Goal: Task Accomplishment & Management: Use online tool/utility

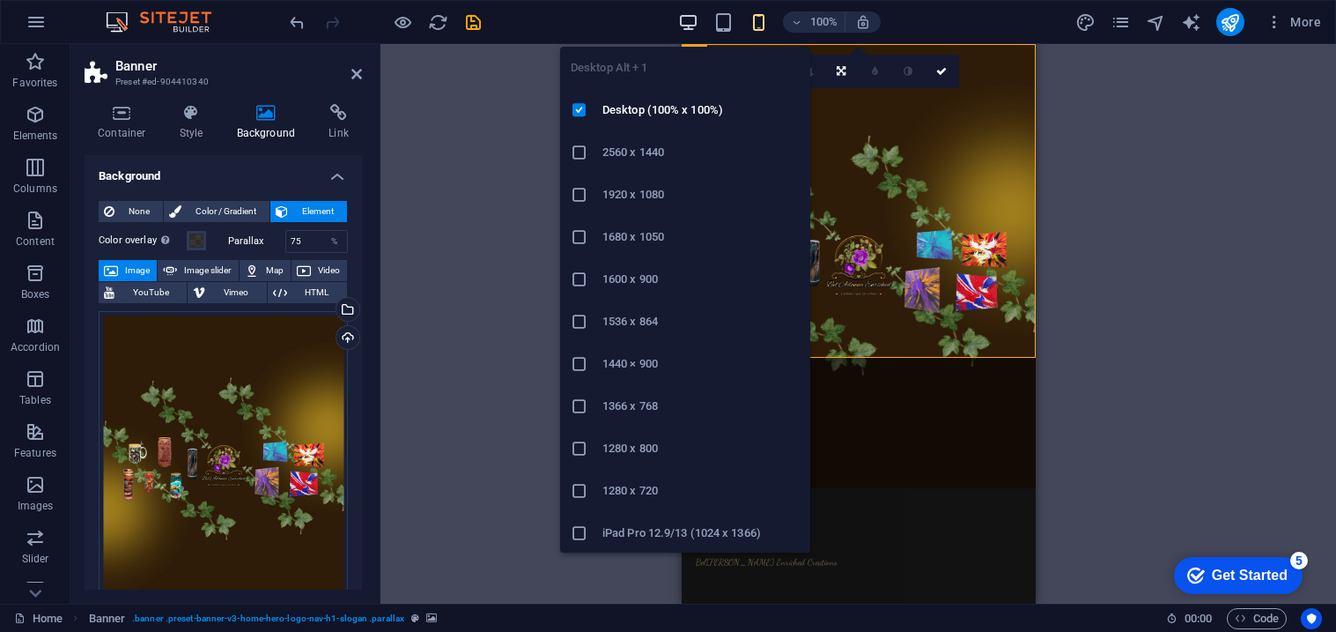
click at [691, 25] on icon "button" at bounding box center [688, 22] width 20 height 20
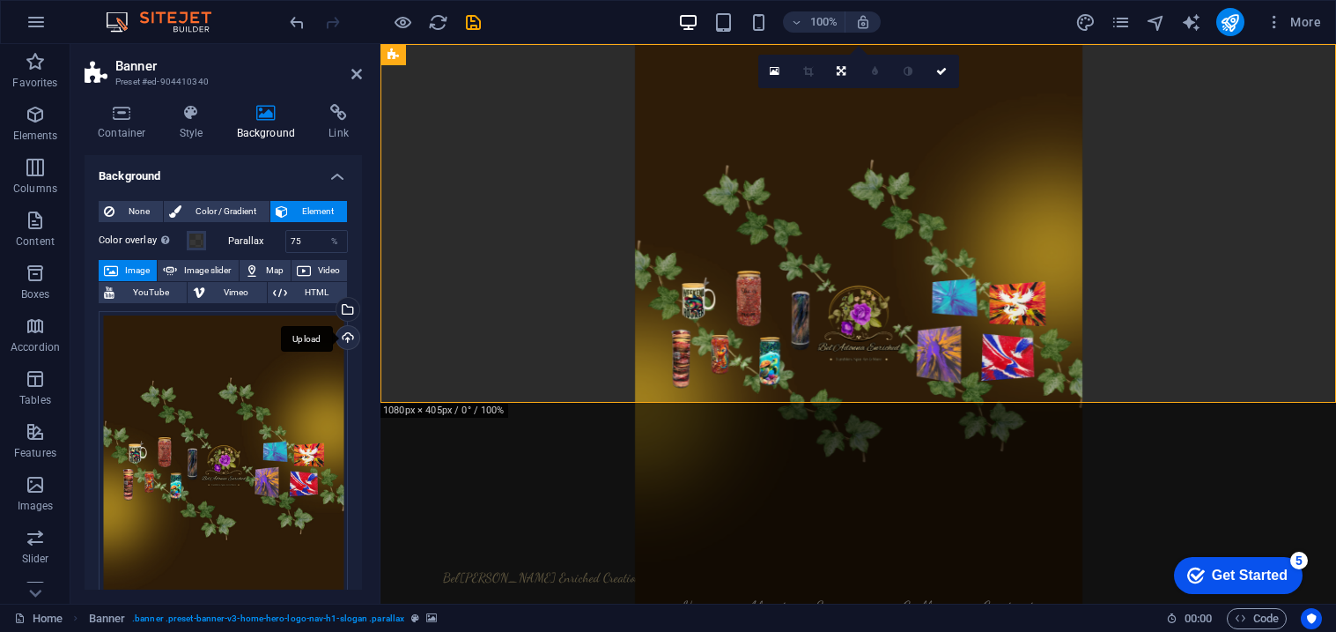
click at [341, 335] on div "Upload" at bounding box center [346, 339] width 26 height 26
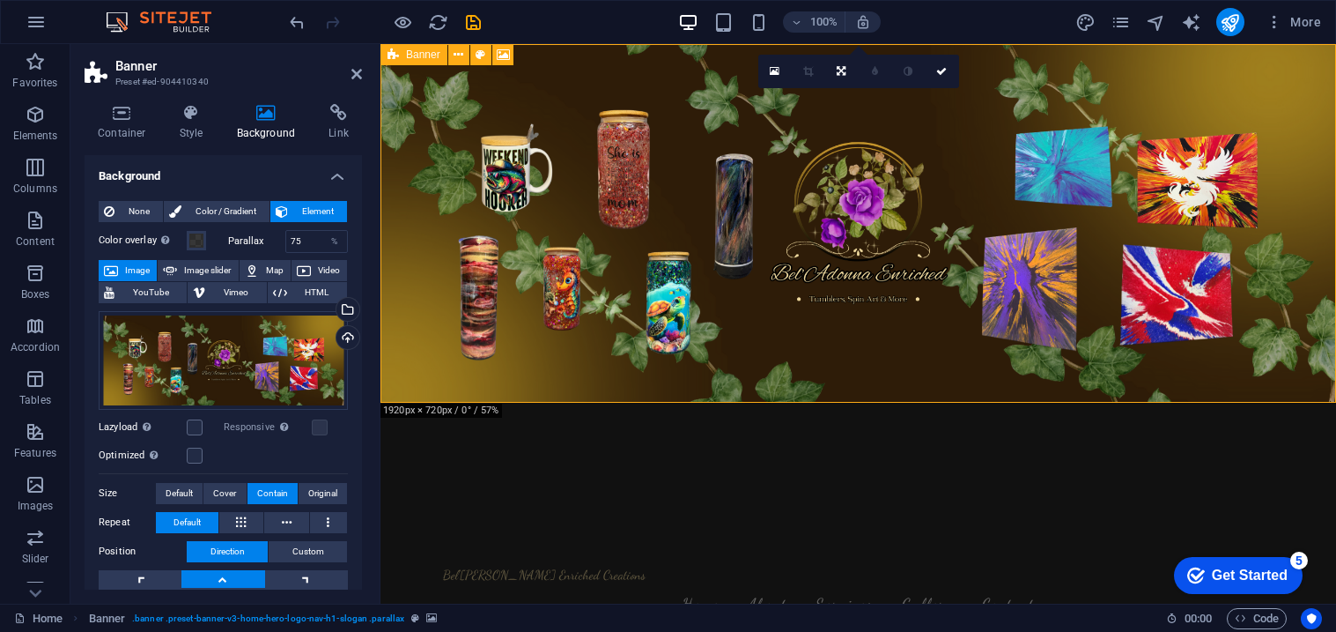
click at [393, 53] on icon at bounding box center [393, 54] width 11 height 21
click at [469, 24] on icon "save" at bounding box center [473, 22] width 20 height 20
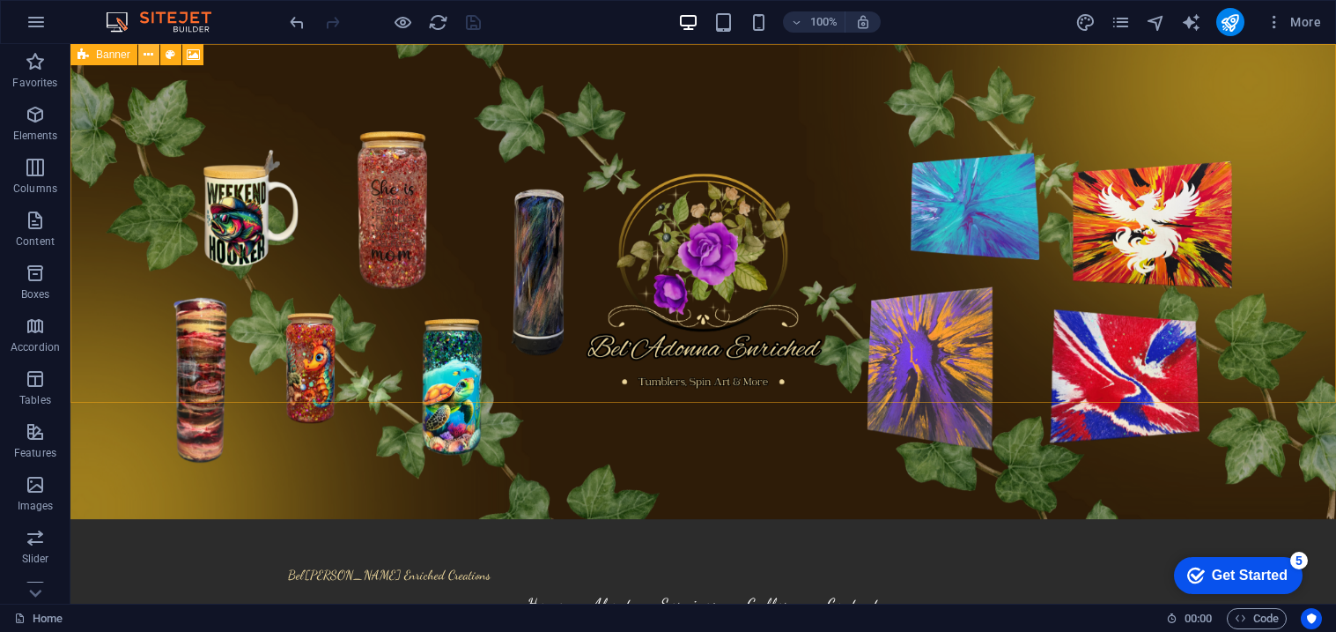
click at [153, 56] on button at bounding box center [148, 54] width 21 height 21
click at [83, 55] on icon at bounding box center [83, 54] width 11 height 21
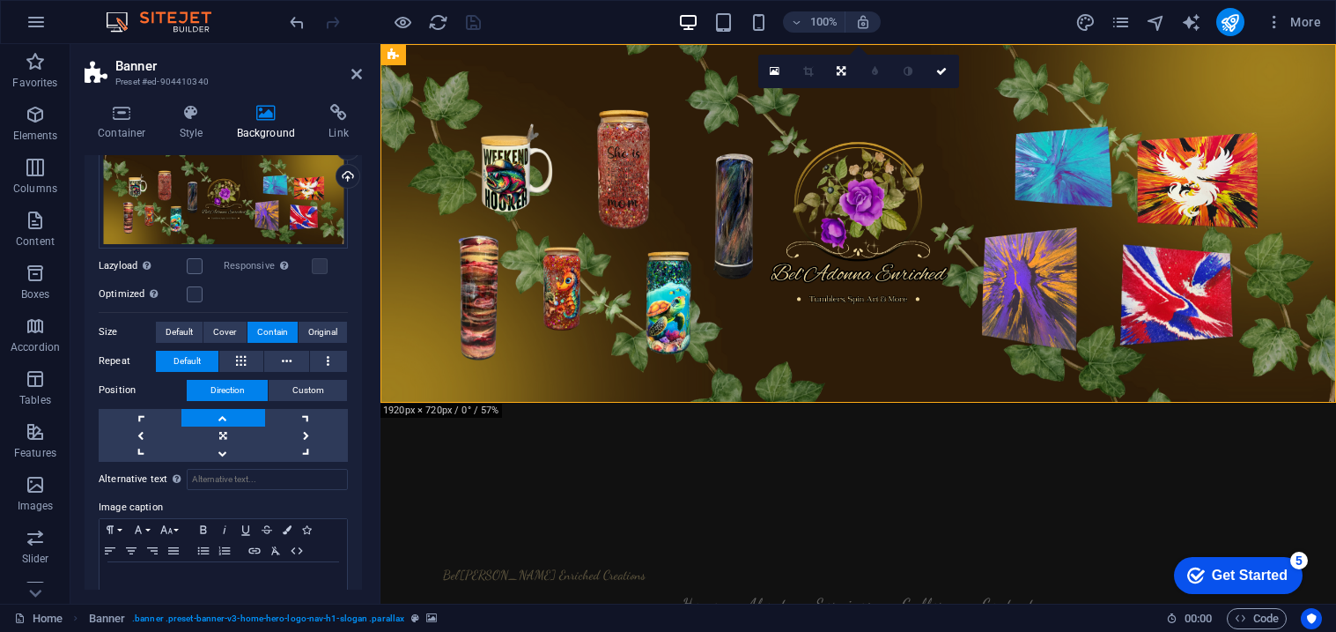
scroll to position [168, 0]
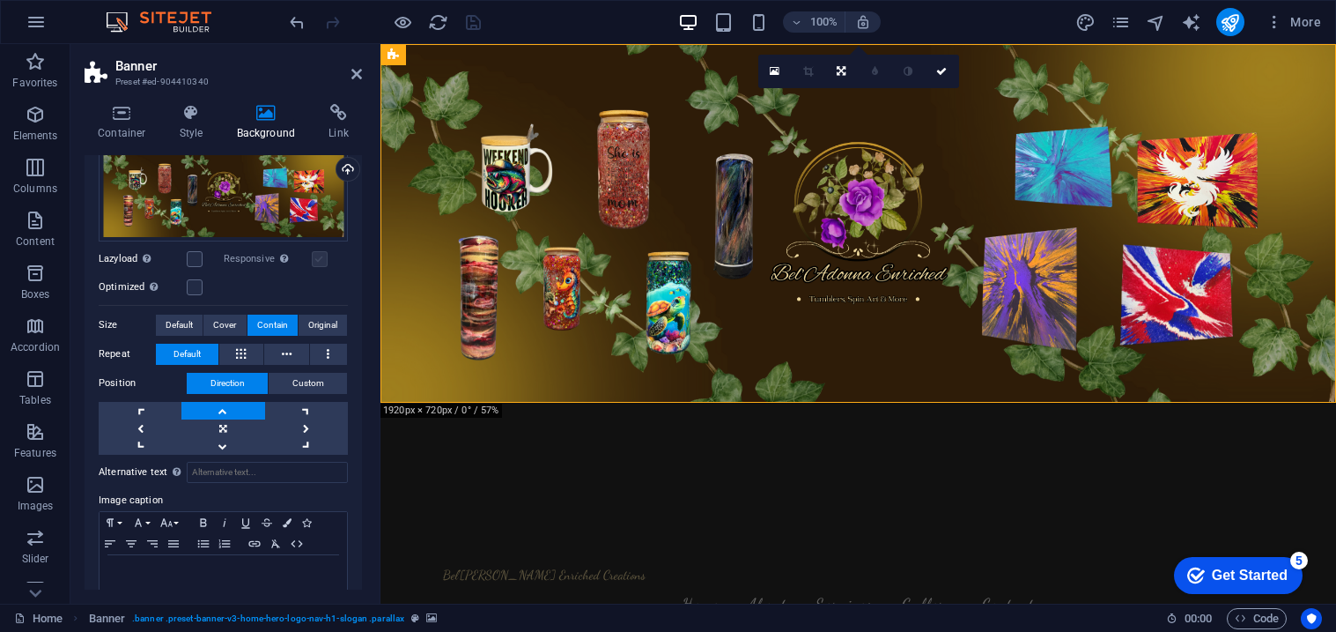
click at [314, 263] on label at bounding box center [320, 259] width 16 height 16
click at [315, 261] on label at bounding box center [320, 259] width 16 height 16
click at [319, 263] on label at bounding box center [320, 259] width 16 height 16
click at [315, 270] on div "Drag files here, click to choose files or select files from Files or our free s…" at bounding box center [223, 295] width 249 height 319
click at [316, 266] on div "Responsive Automatically load retina image and smartphone optimized sizes." at bounding box center [286, 258] width 125 height 21
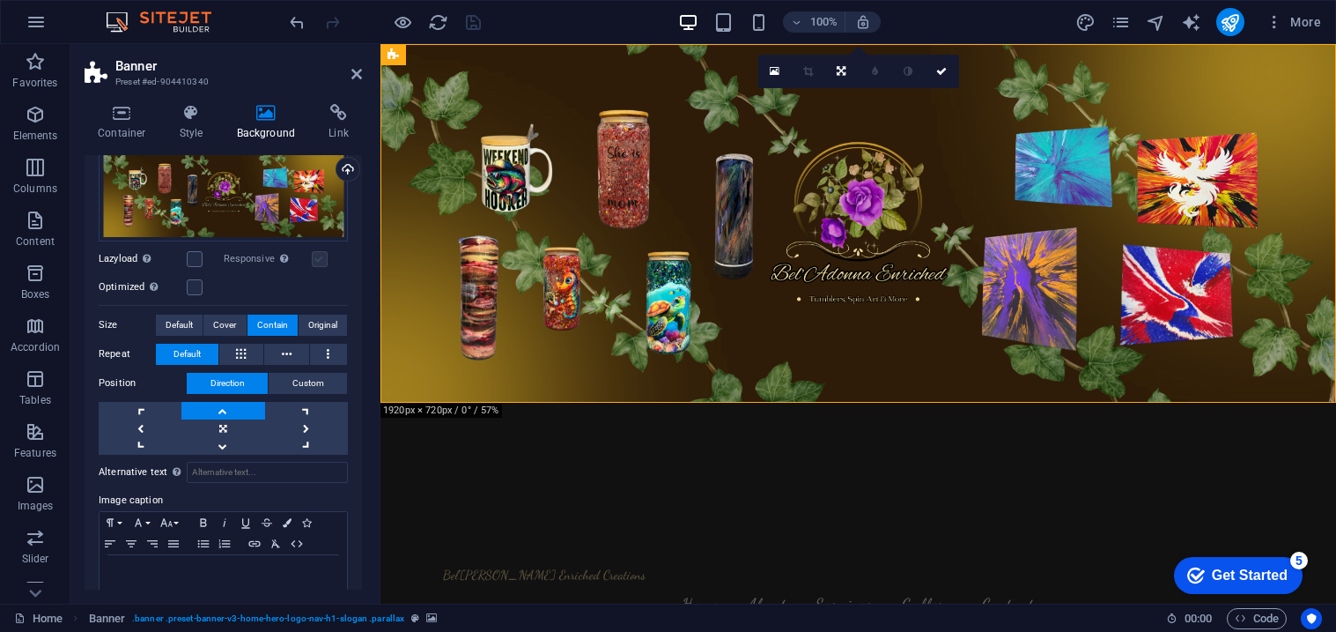
click at [318, 262] on label at bounding box center [320, 259] width 16 height 16
click at [200, 289] on label at bounding box center [195, 287] width 16 height 16
click at [0, 0] on input "Optimized Images are compressed to improve page speed." at bounding box center [0, 0] width 0 height 0
click at [198, 289] on label at bounding box center [195, 287] width 16 height 16
click at [0, 0] on input "Optimized Images are compressed to improve page speed." at bounding box center [0, 0] width 0 height 0
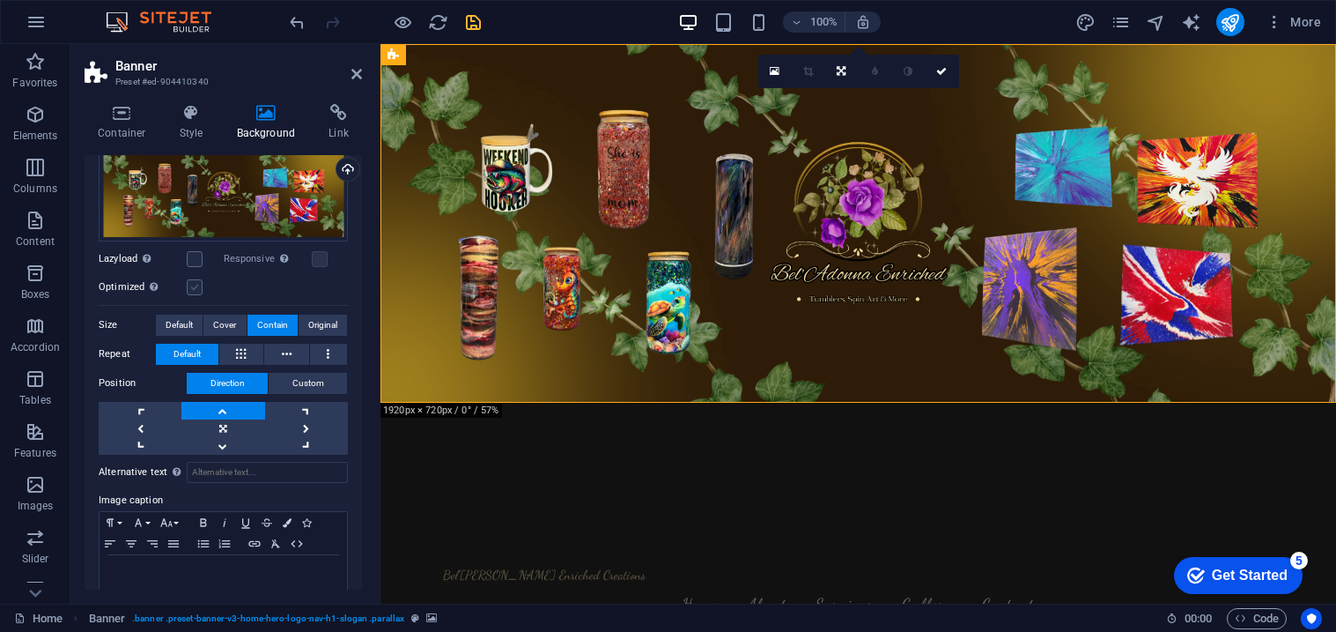
click at [199, 287] on label at bounding box center [195, 287] width 16 height 16
click at [0, 0] on input "Optimized Images are compressed to improve page speed." at bounding box center [0, 0] width 0 height 0
click at [312, 261] on label at bounding box center [320, 259] width 16 height 16
click at [0, 0] on input "Responsive Automatically load retina image and smartphone optimized sizes." at bounding box center [0, 0] width 0 height 0
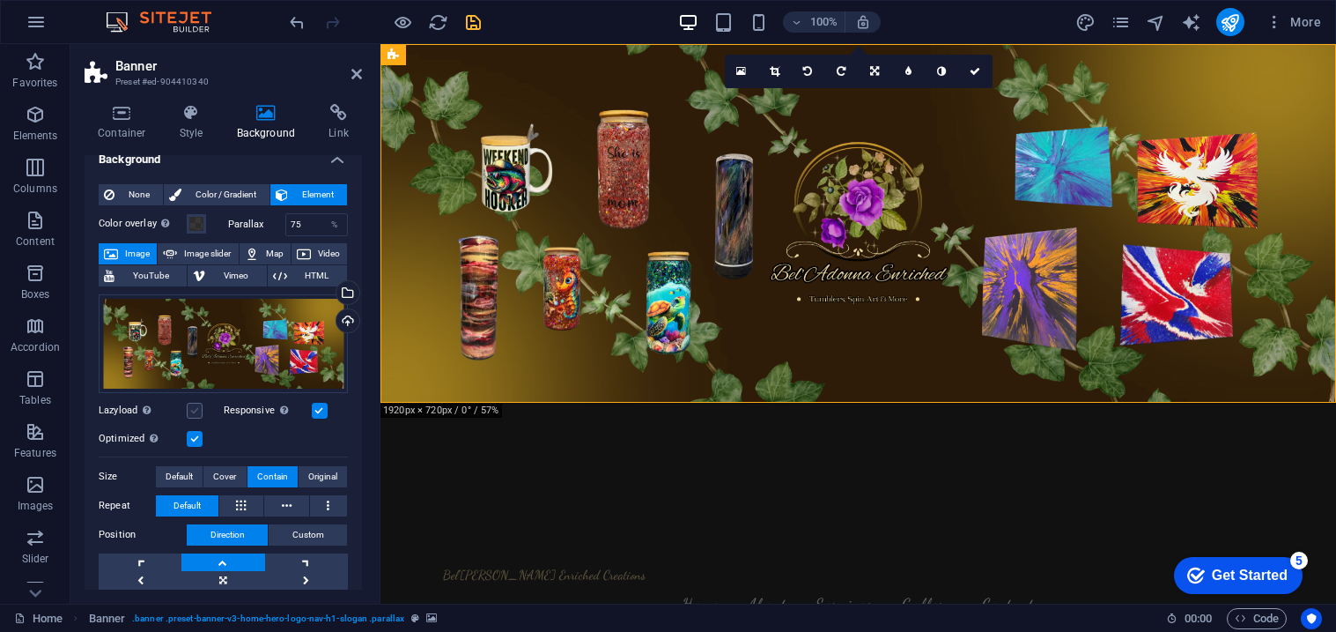
scroll to position [0, 0]
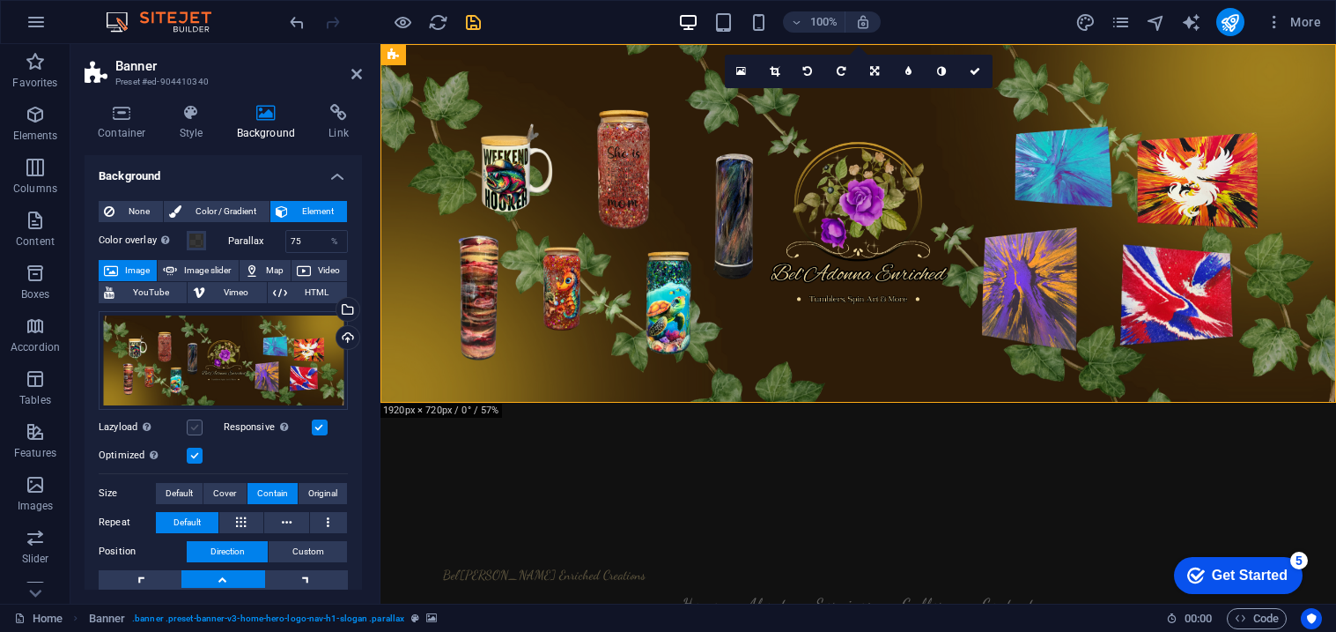
click at [190, 424] on label at bounding box center [195, 427] width 16 height 16
click at [0, 0] on input "Lazyload Loading images after the page loads improves page speed." at bounding box center [0, 0] width 0 height 0
click at [198, 430] on label at bounding box center [195, 427] width 16 height 16
click at [0, 0] on input "Lazyload Loading images after the page loads improves page speed." at bounding box center [0, 0] width 0 height 0
click at [473, 23] on icon "save" at bounding box center [473, 22] width 20 height 20
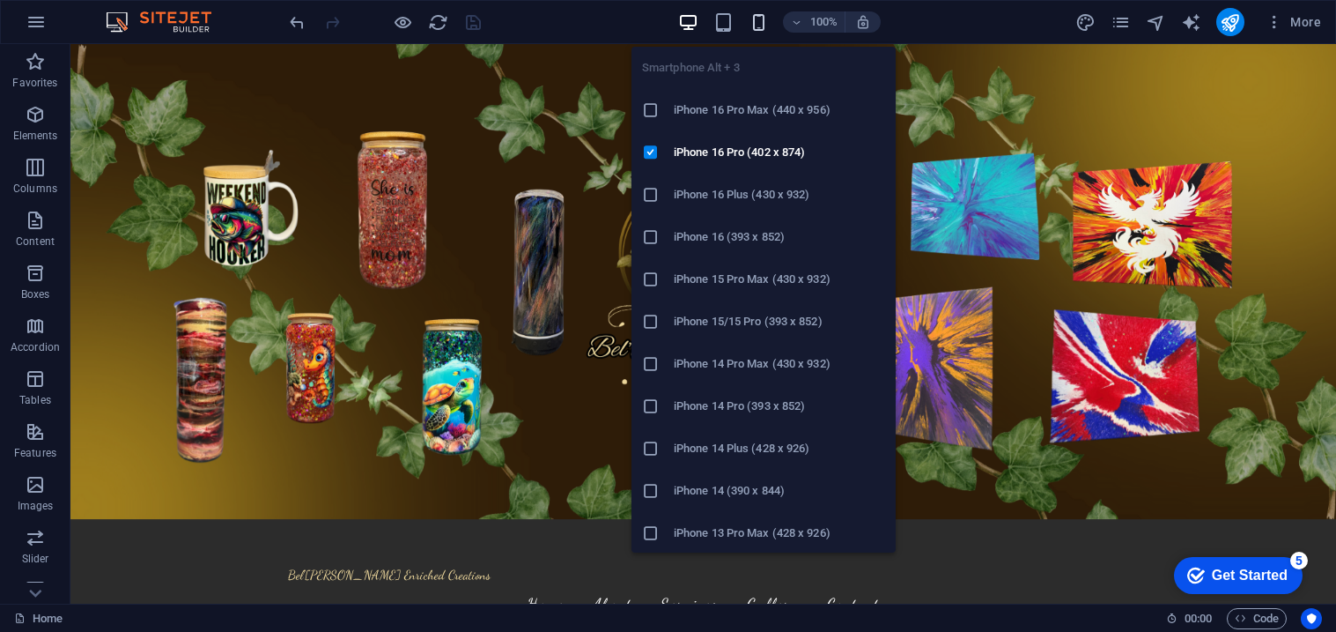
click at [761, 21] on icon "button" at bounding box center [759, 22] width 20 height 20
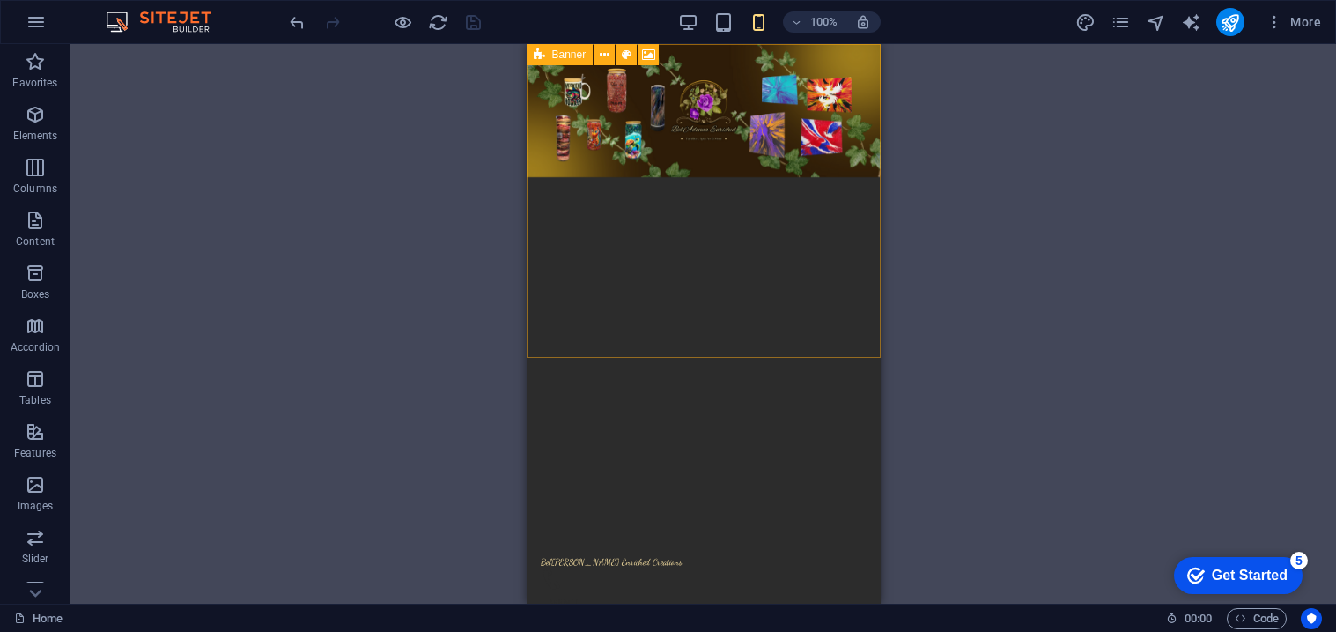
click at [565, 57] on span "Banner" at bounding box center [569, 54] width 34 height 11
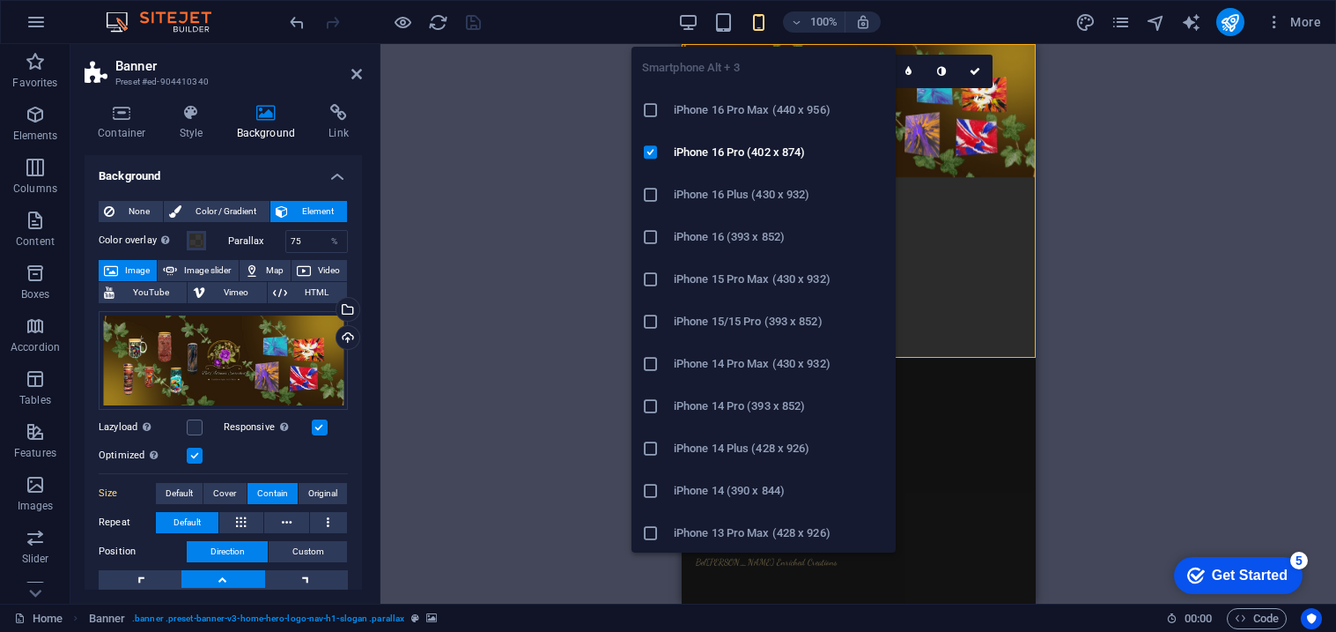
click at [488, 150] on section "Favorites Elements Columns Content Boxes Accordion Tables Features Images Slide…" at bounding box center [668, 323] width 1336 height 559
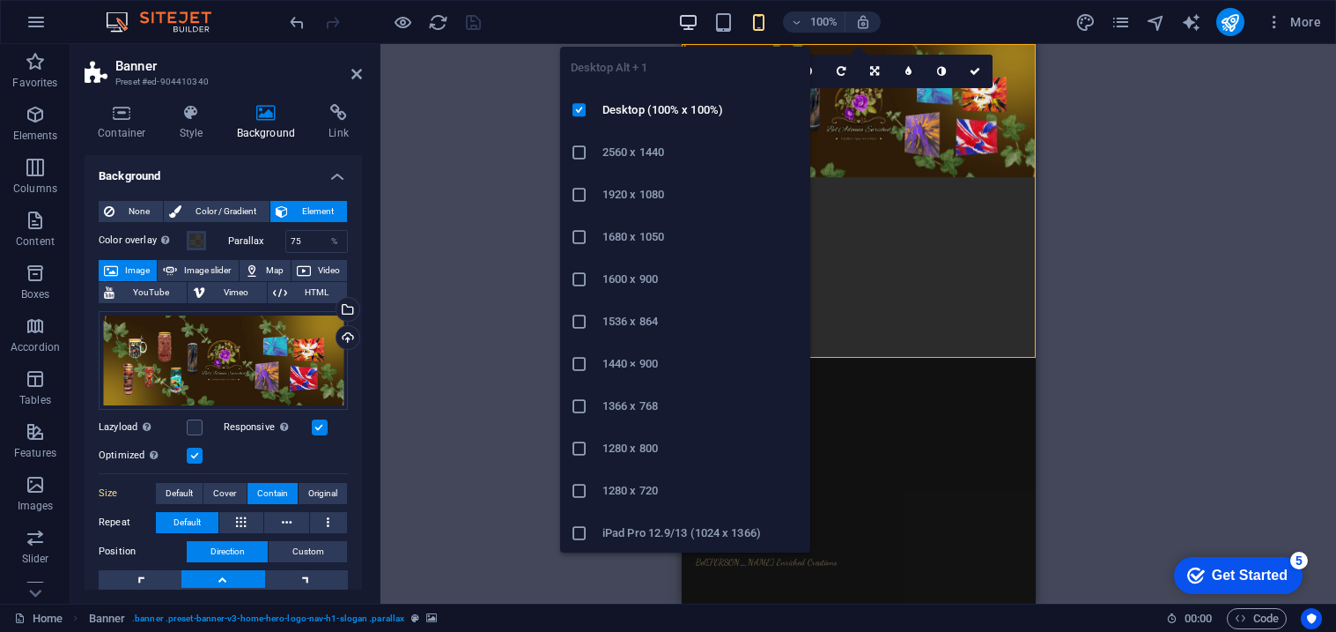
click at [684, 18] on icon "button" at bounding box center [688, 22] width 20 height 20
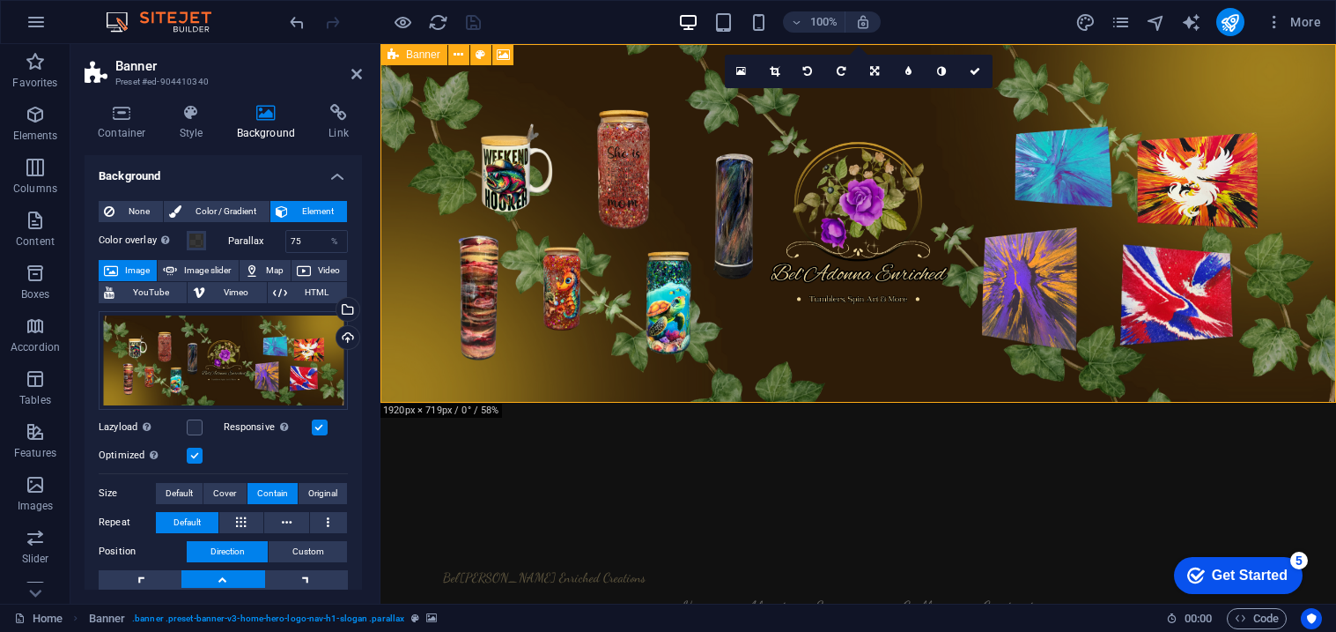
click at [395, 55] on icon at bounding box center [393, 54] width 11 height 21
click at [500, 53] on icon at bounding box center [503, 55] width 13 height 18
click at [123, 116] on icon at bounding box center [122, 113] width 75 height 18
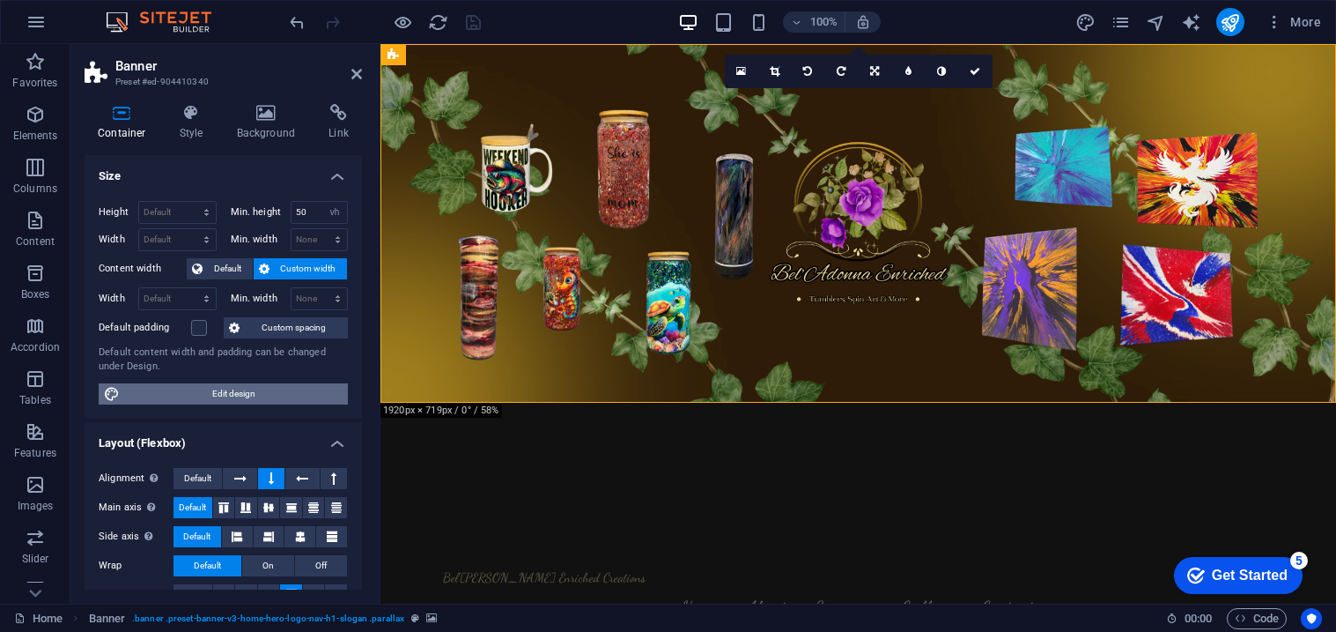
click at [211, 395] on span "Edit design" at bounding box center [234, 393] width 218 height 21
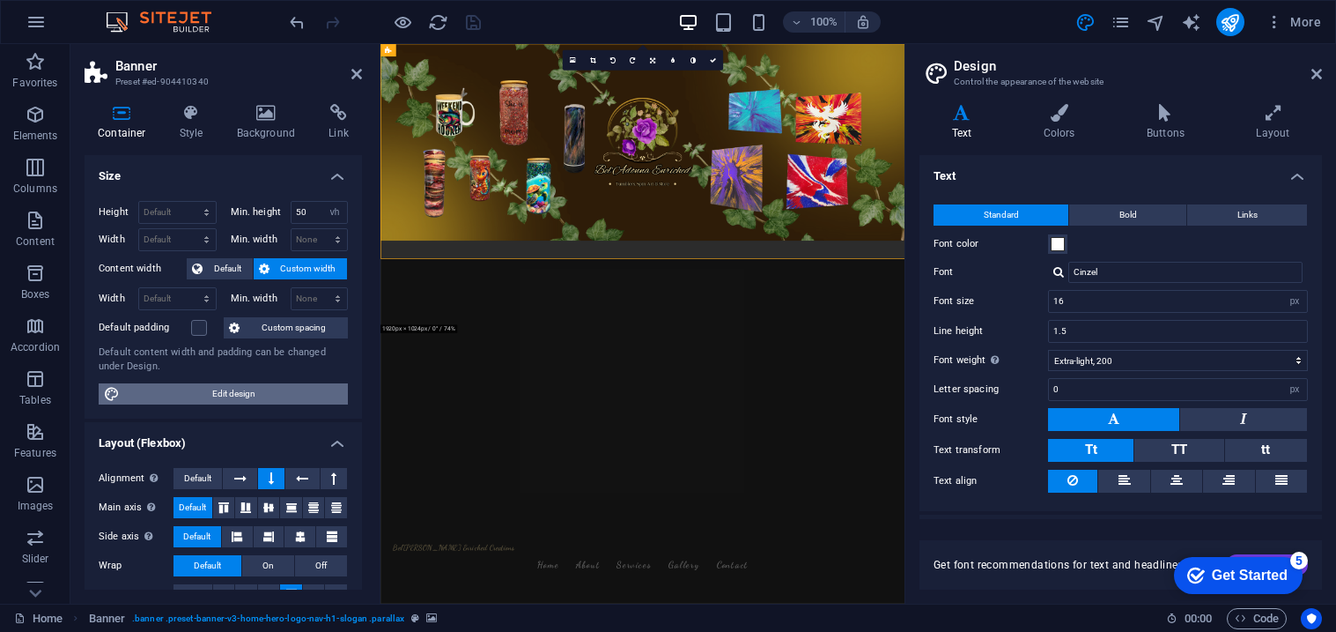
click at [1313, 73] on icon at bounding box center [1317, 74] width 11 height 14
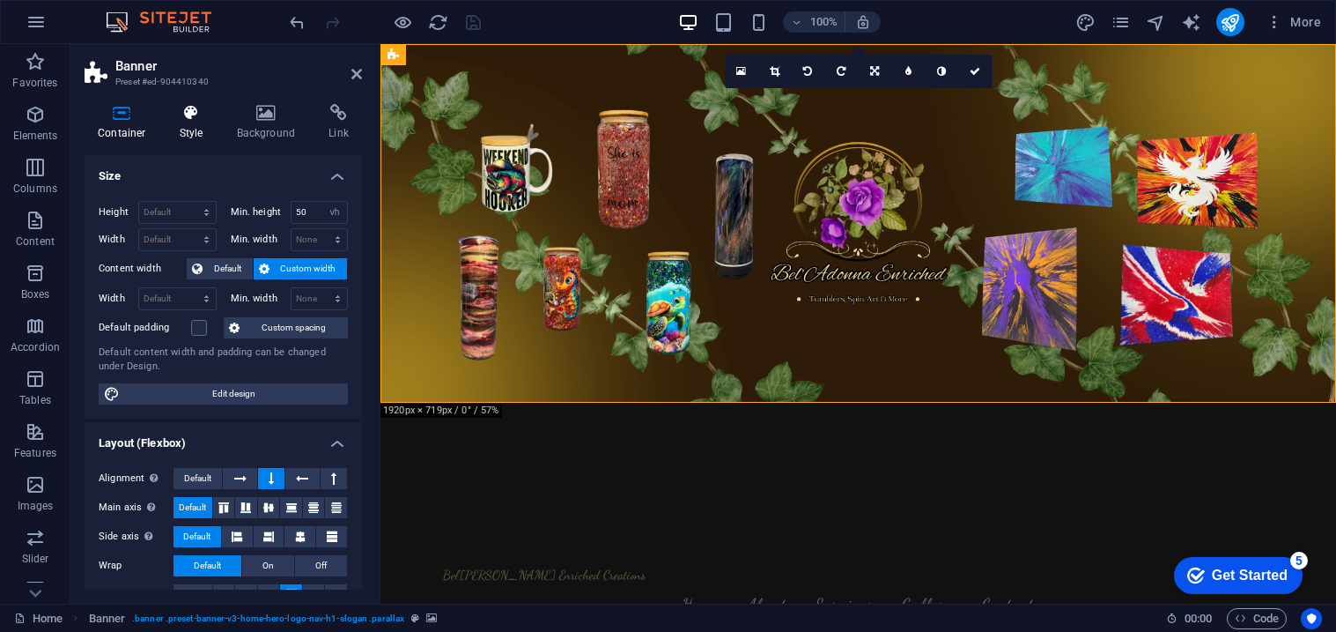
click at [194, 115] on icon at bounding box center [191, 113] width 50 height 18
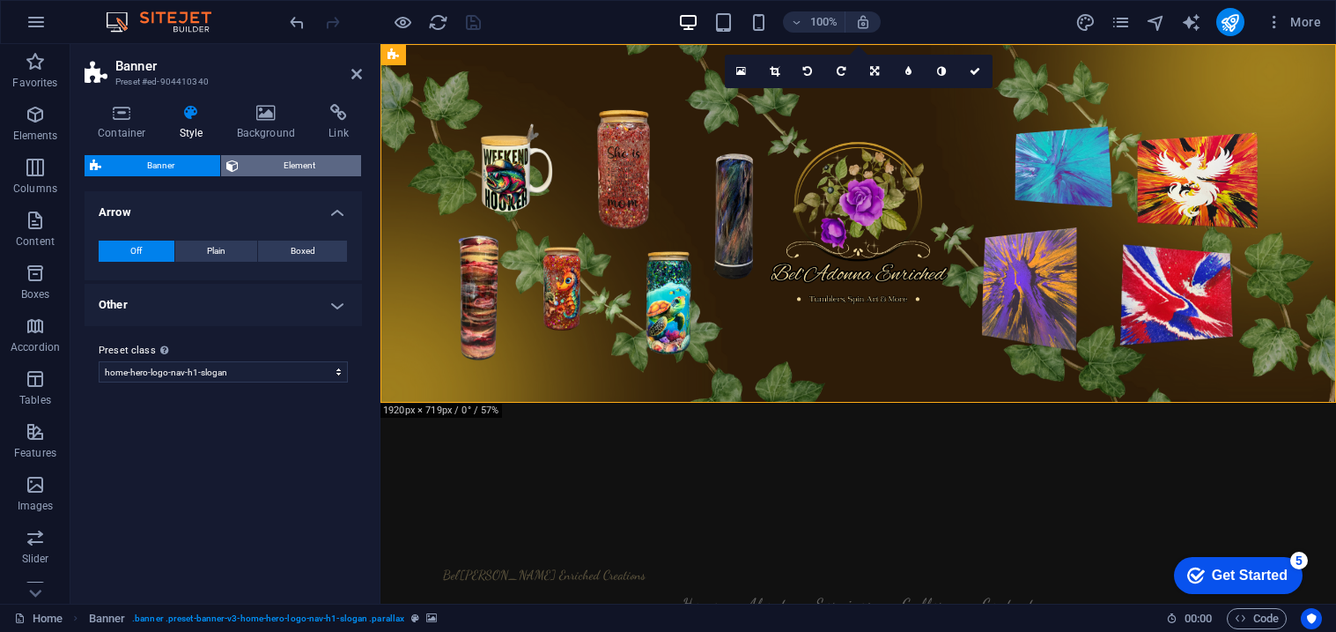
click at [236, 159] on icon at bounding box center [232, 165] width 12 height 21
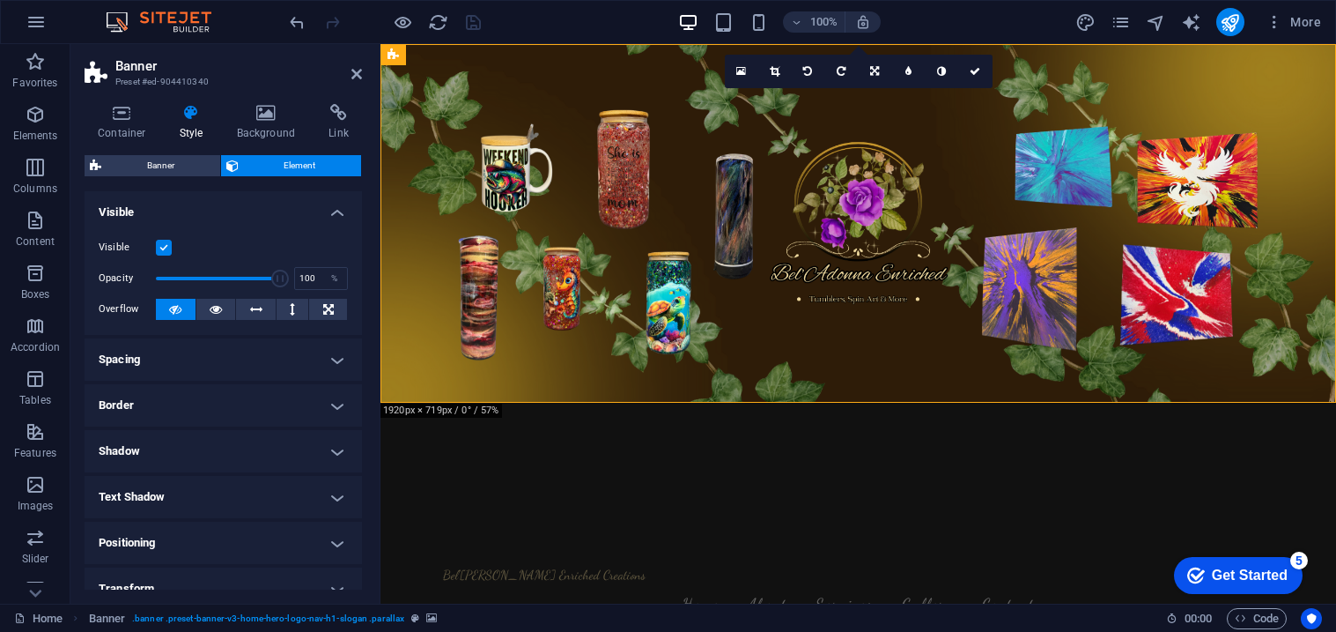
click at [166, 245] on label at bounding box center [164, 248] width 16 height 16
click at [0, 0] on input "Visible" at bounding box center [0, 0] width 0 height 0
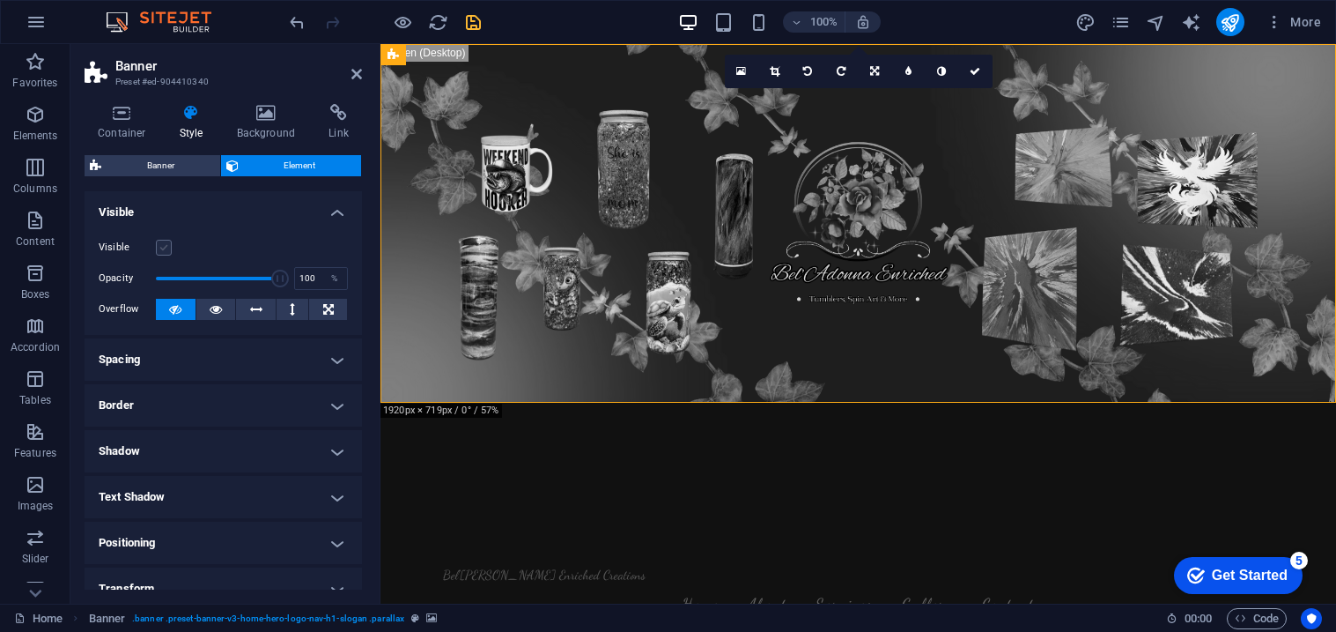
click at [166, 245] on label at bounding box center [164, 248] width 16 height 16
click at [0, 0] on input "Visible" at bounding box center [0, 0] width 0 height 0
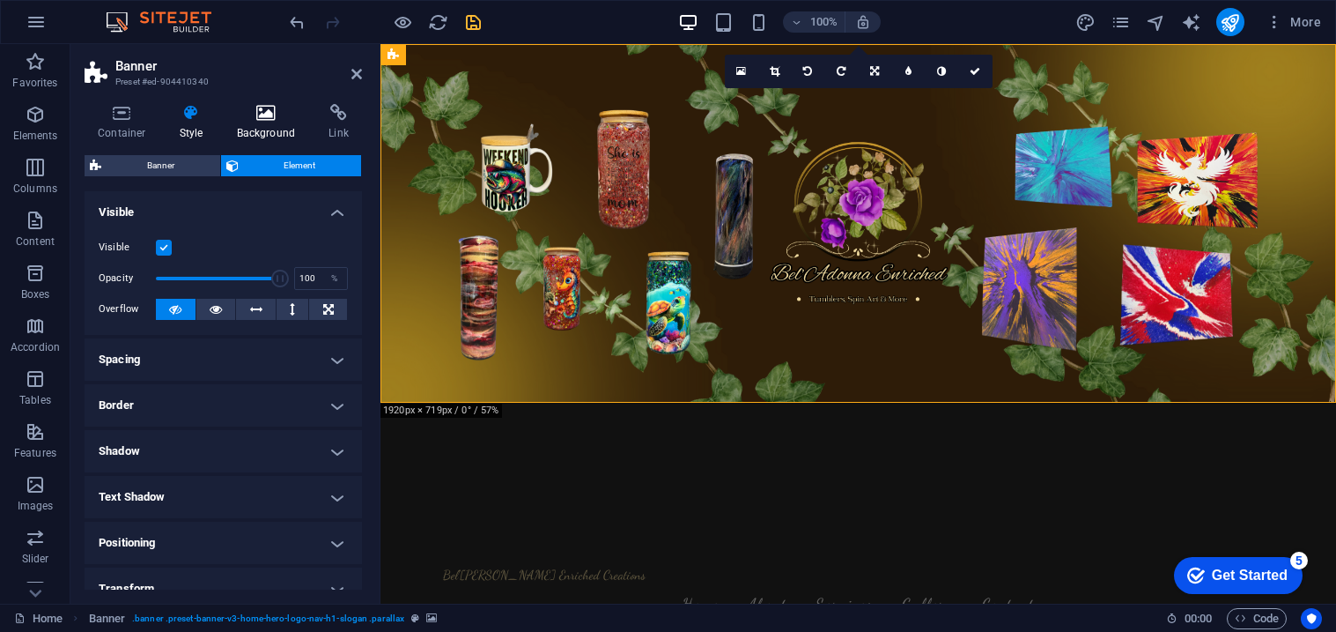
click at [272, 112] on icon at bounding box center [266, 113] width 85 height 18
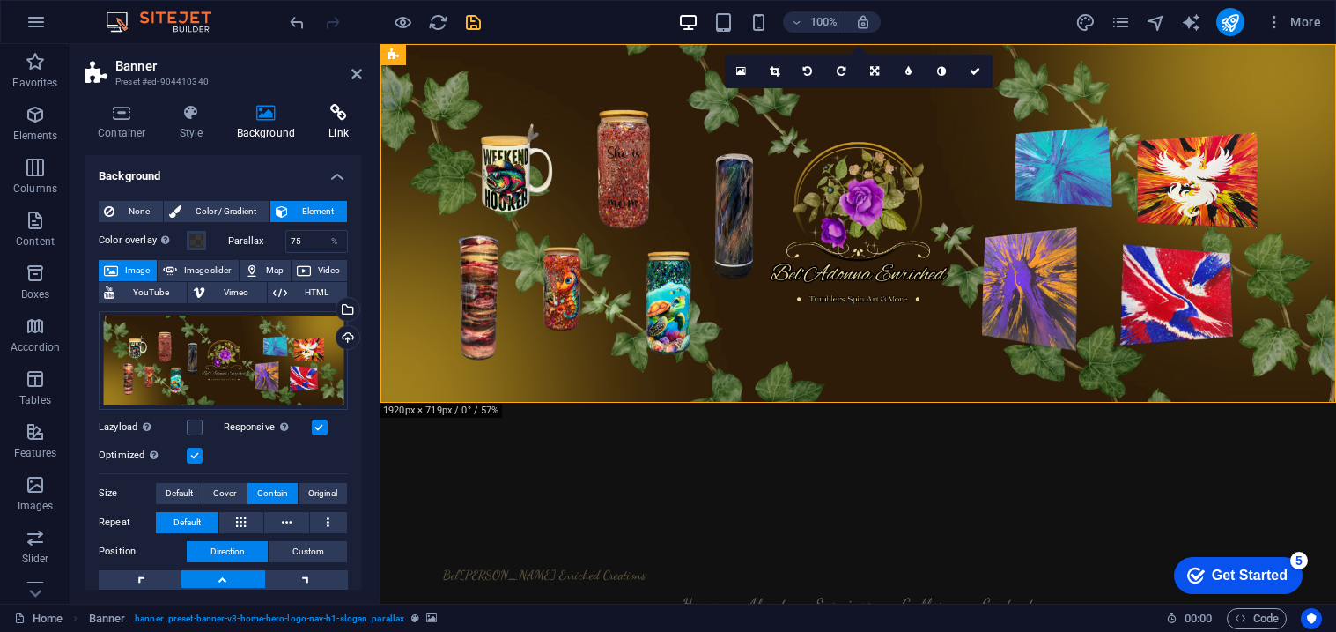
click at [340, 116] on icon at bounding box center [338, 113] width 47 height 18
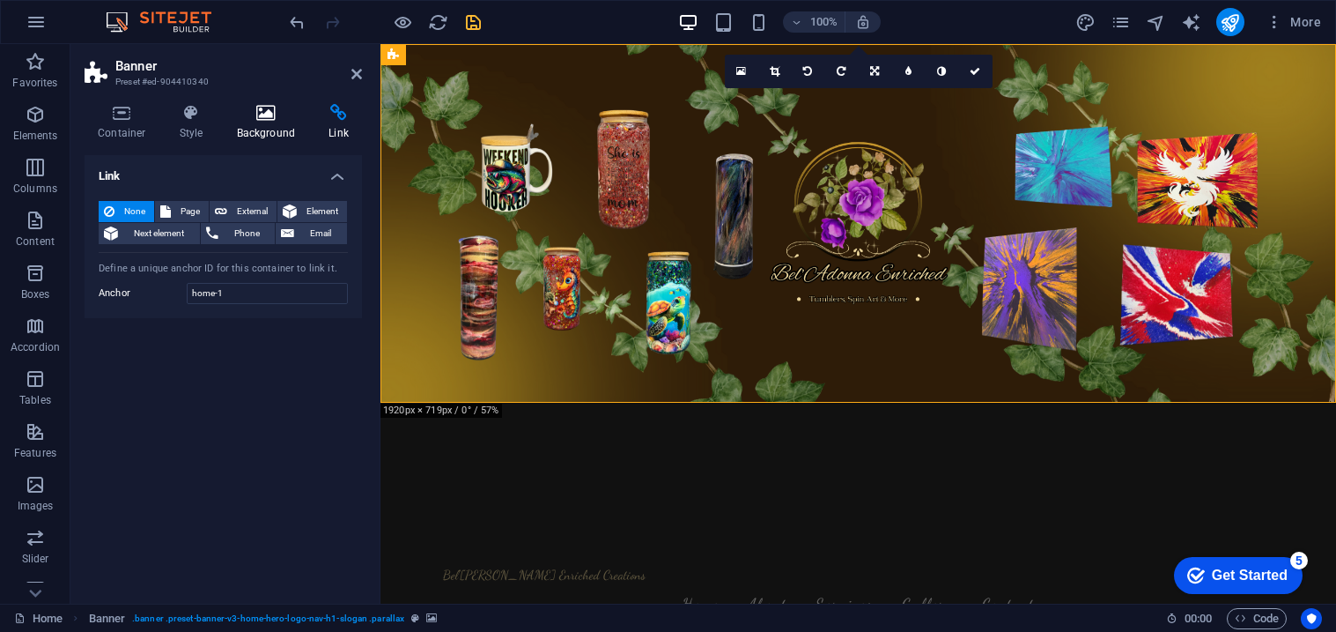
click at [255, 107] on icon at bounding box center [266, 113] width 85 height 18
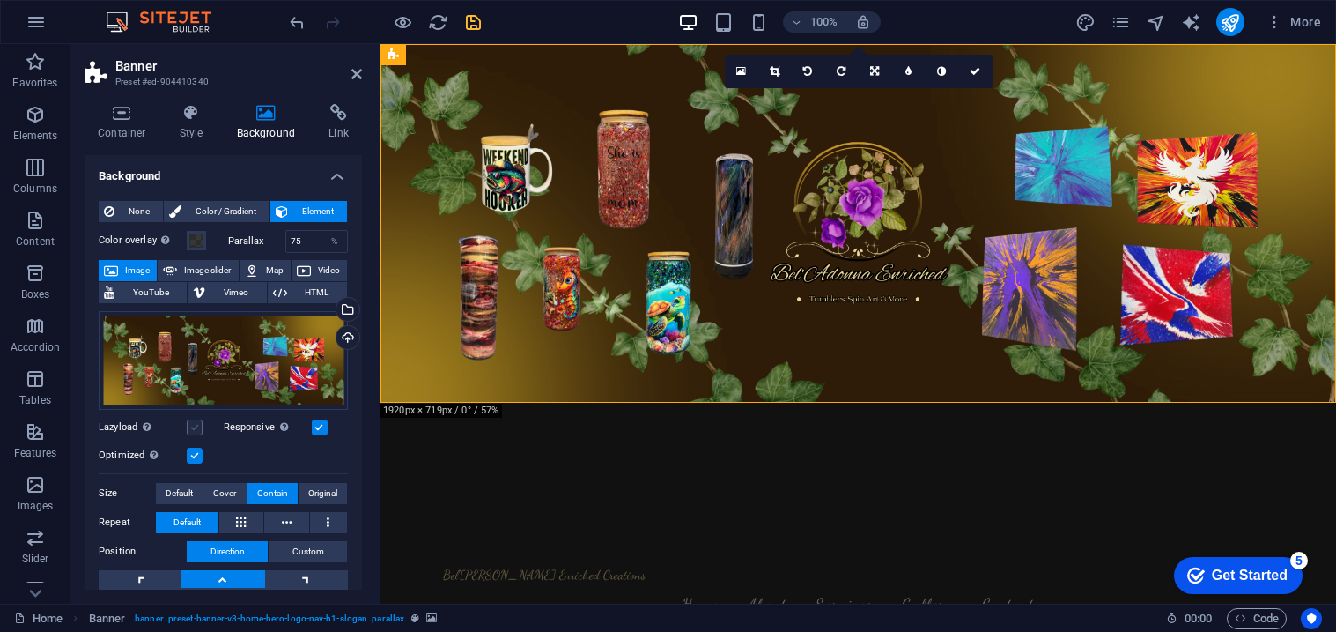
click at [193, 425] on label at bounding box center [195, 427] width 16 height 16
click at [0, 0] on input "Lazyload Loading images after the page loads improves page speed." at bounding box center [0, 0] width 0 height 0
click at [196, 430] on label at bounding box center [195, 427] width 16 height 16
click at [0, 0] on input "Lazyload Loading images after the page loads improves page speed." at bounding box center [0, 0] width 0 height 0
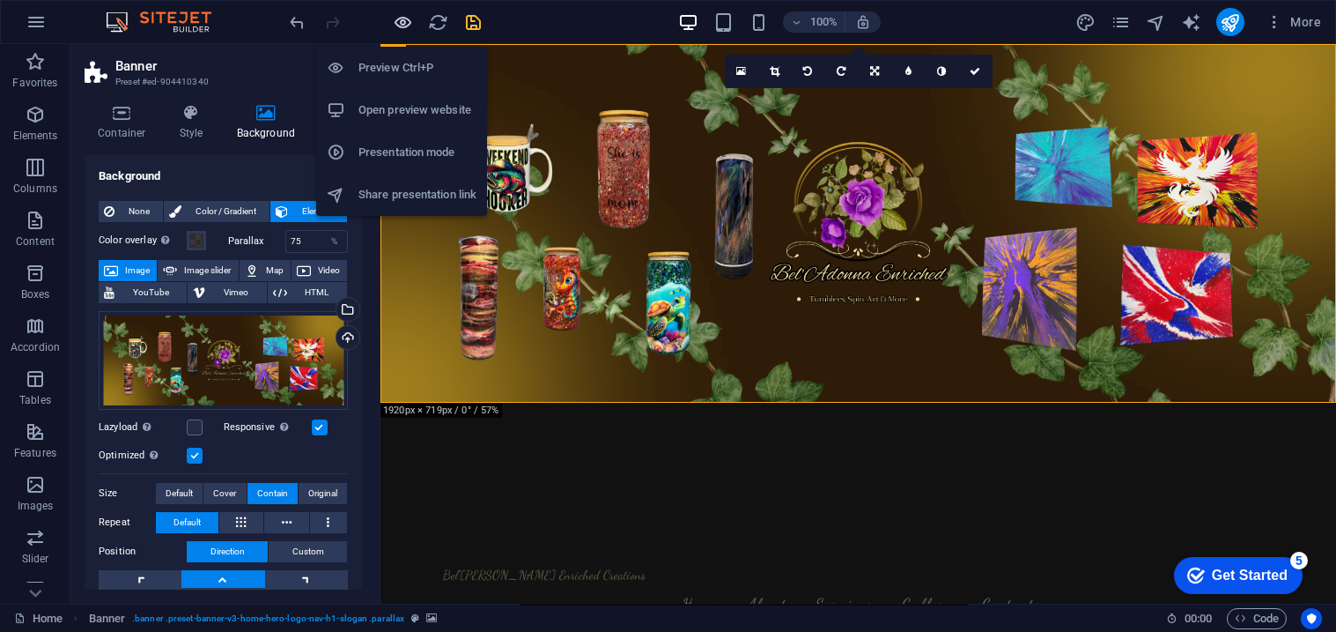
click at [396, 18] on icon "button" at bounding box center [403, 22] width 20 height 20
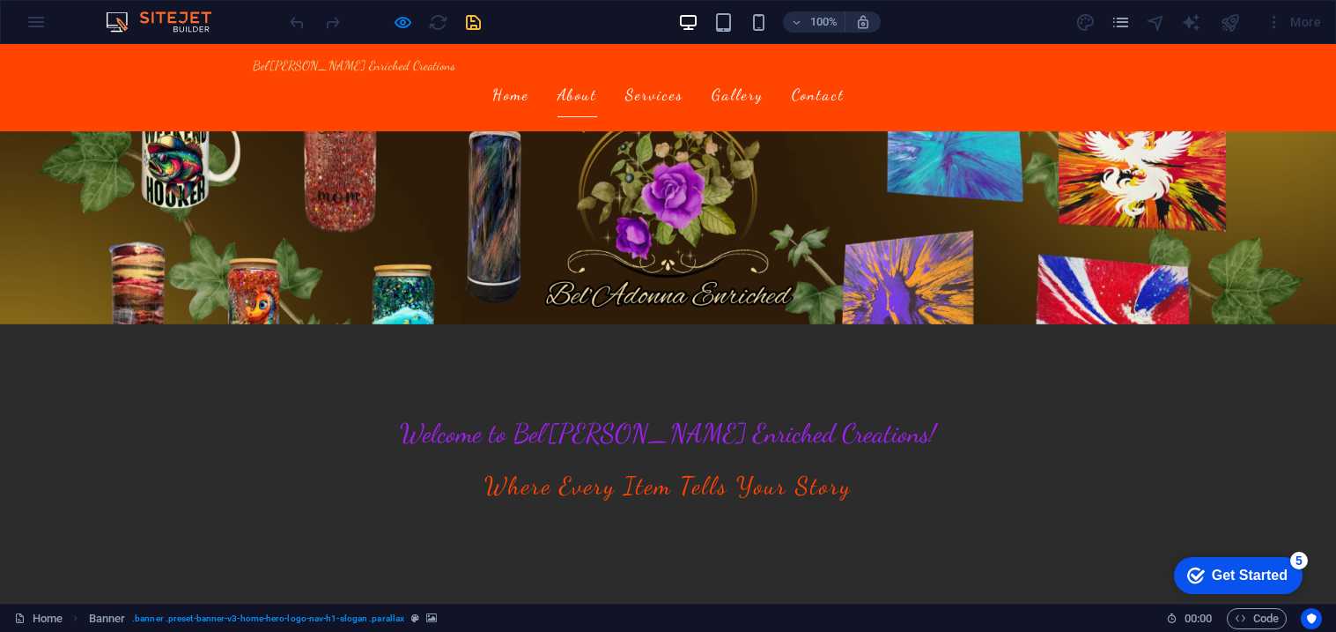
scroll to position [299, 0]
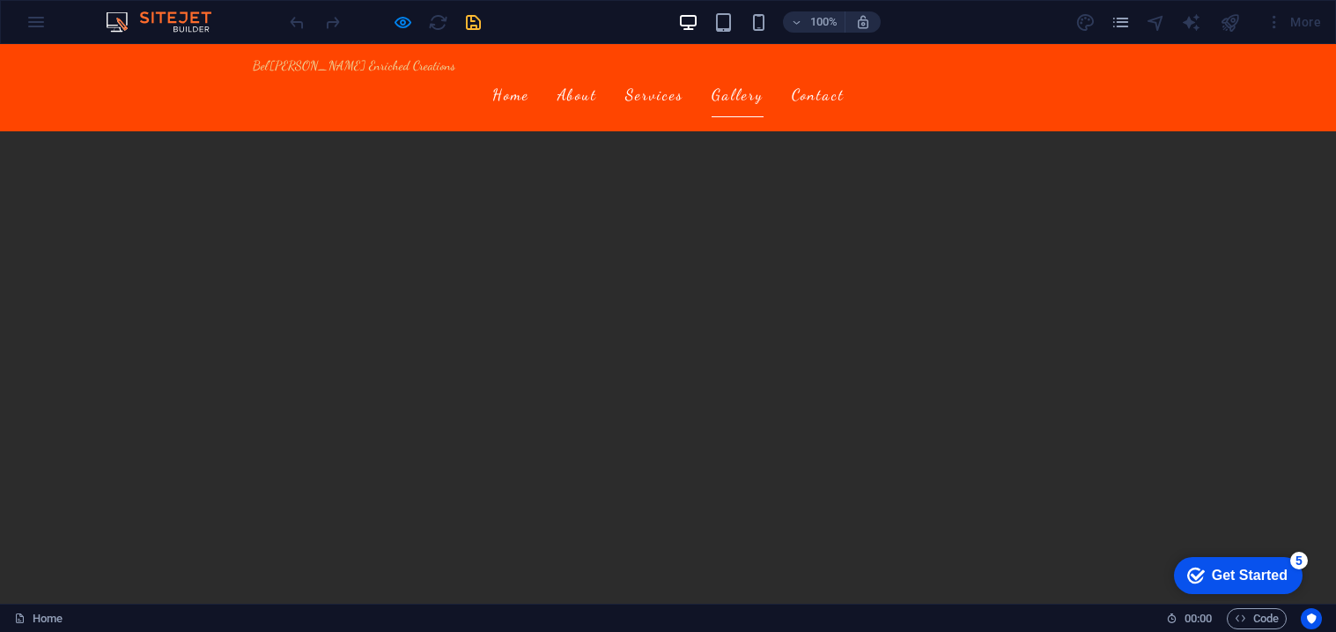
scroll to position [2184, 0]
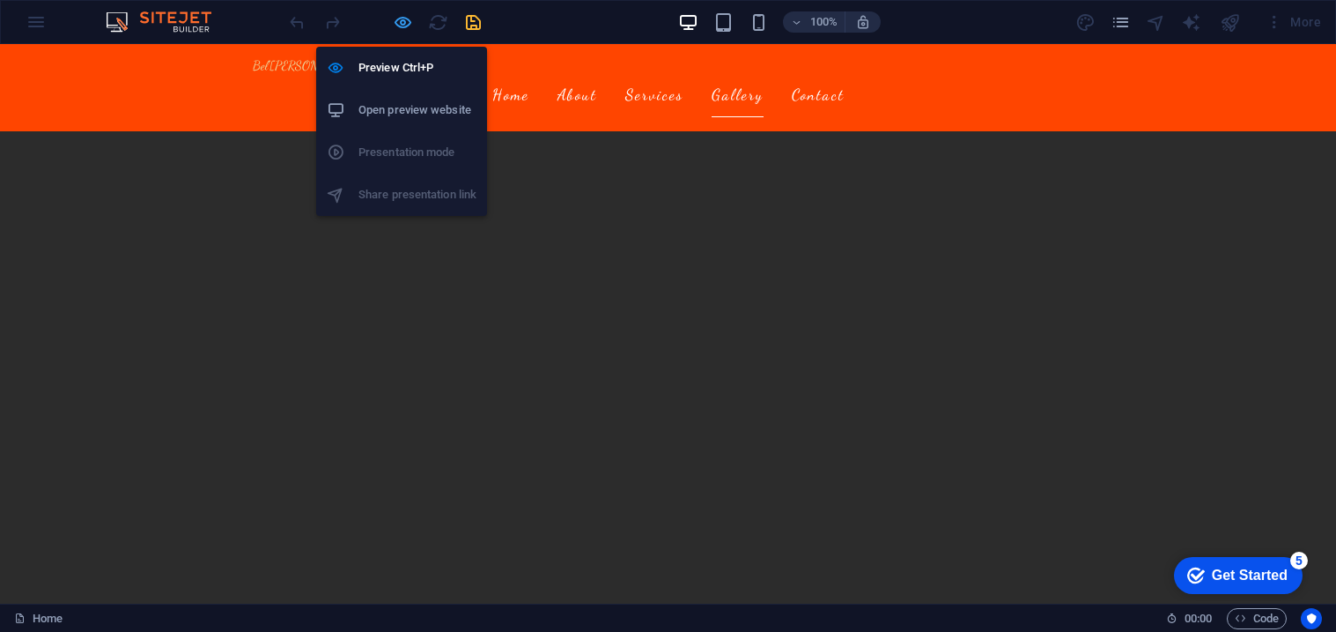
click at [409, 17] on icon "button" at bounding box center [403, 22] width 20 height 20
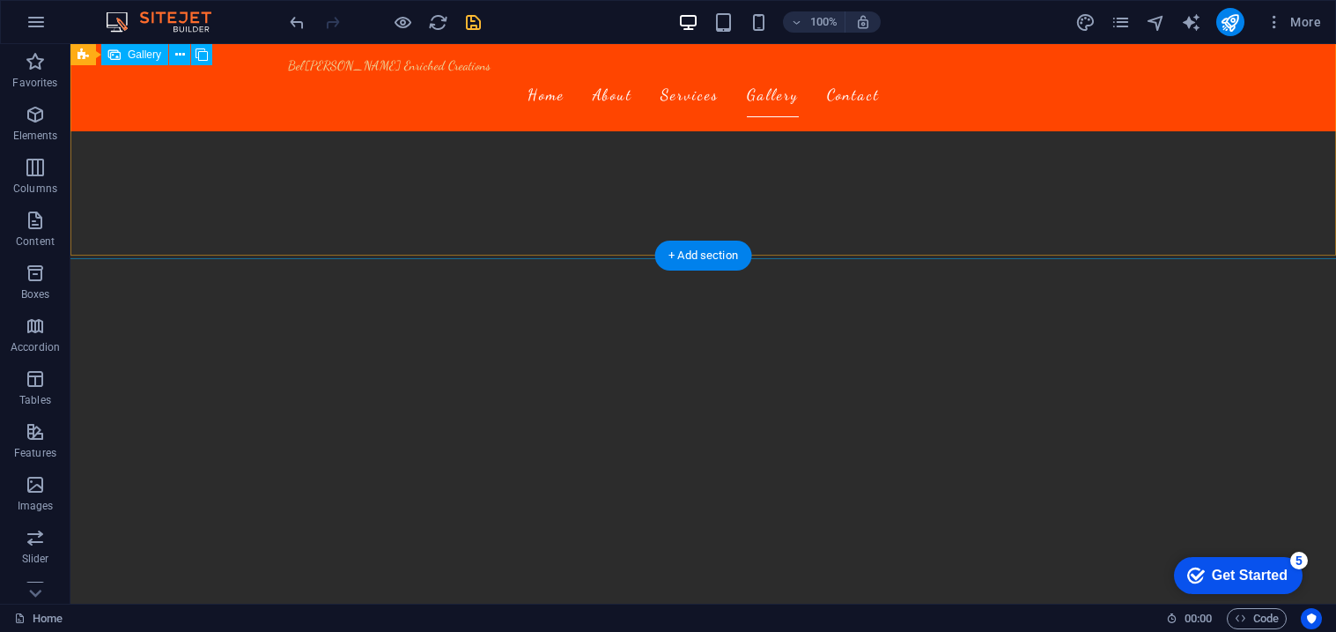
scroll to position [0, 0]
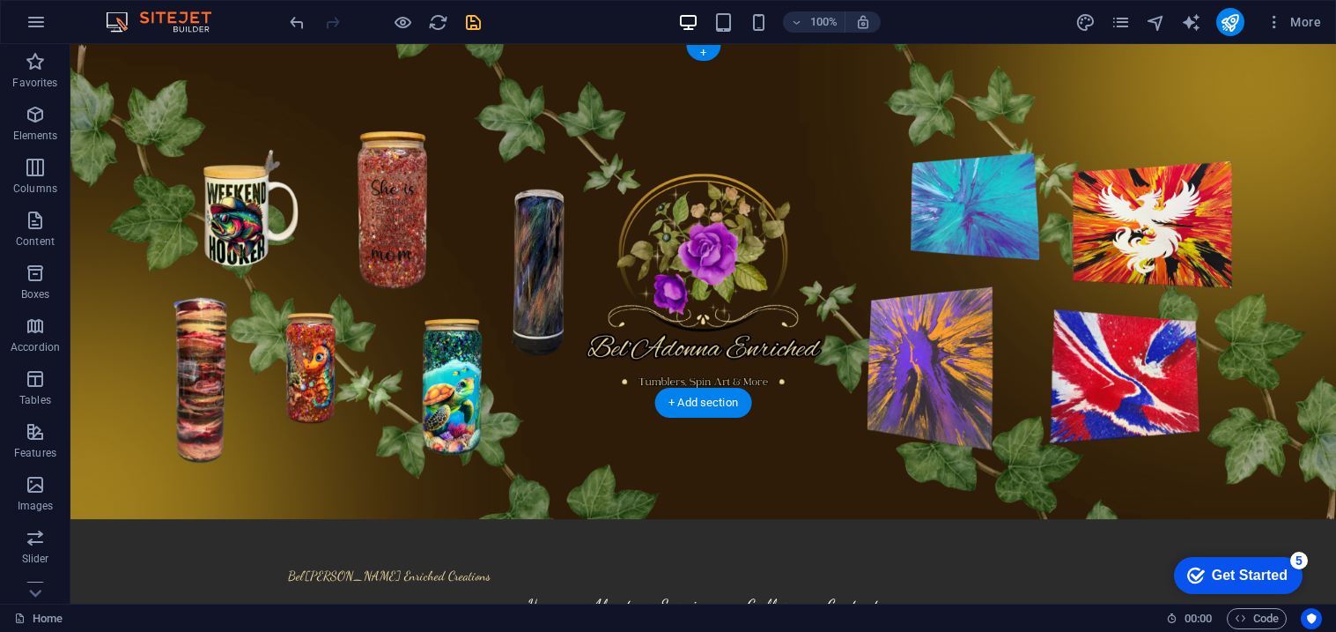
click at [131, 360] on figure at bounding box center [703, 323] width 1266 height 559
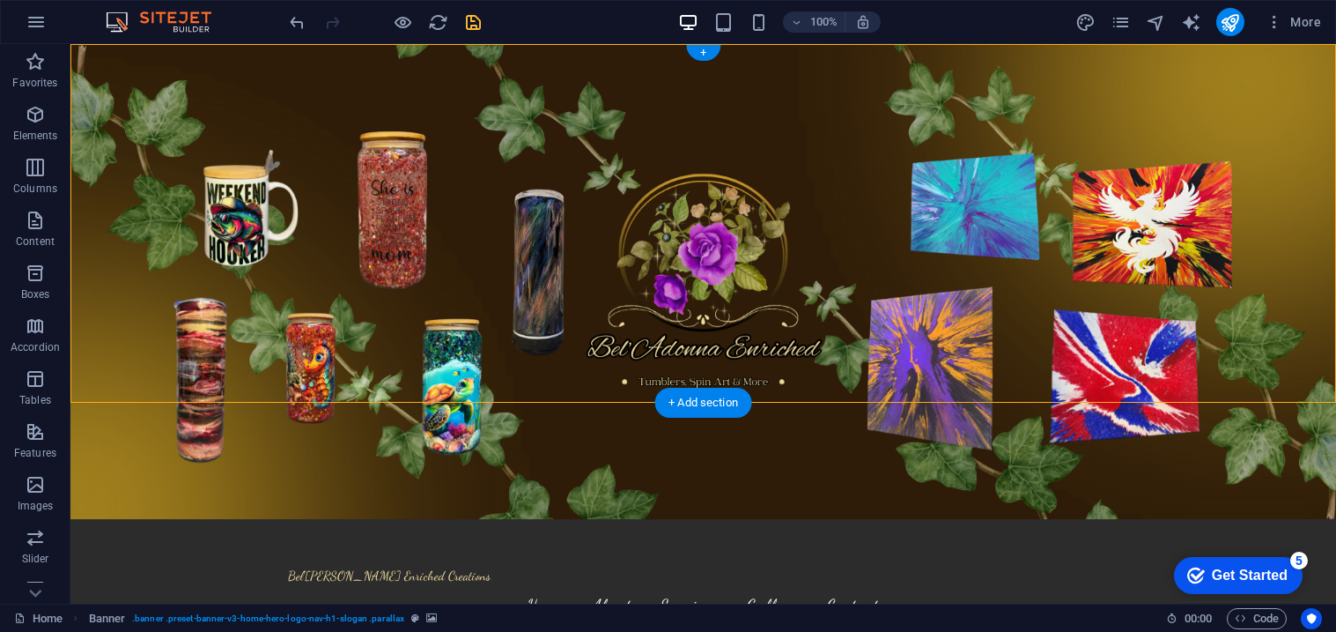
click at [131, 360] on figure at bounding box center [703, 323] width 1266 height 559
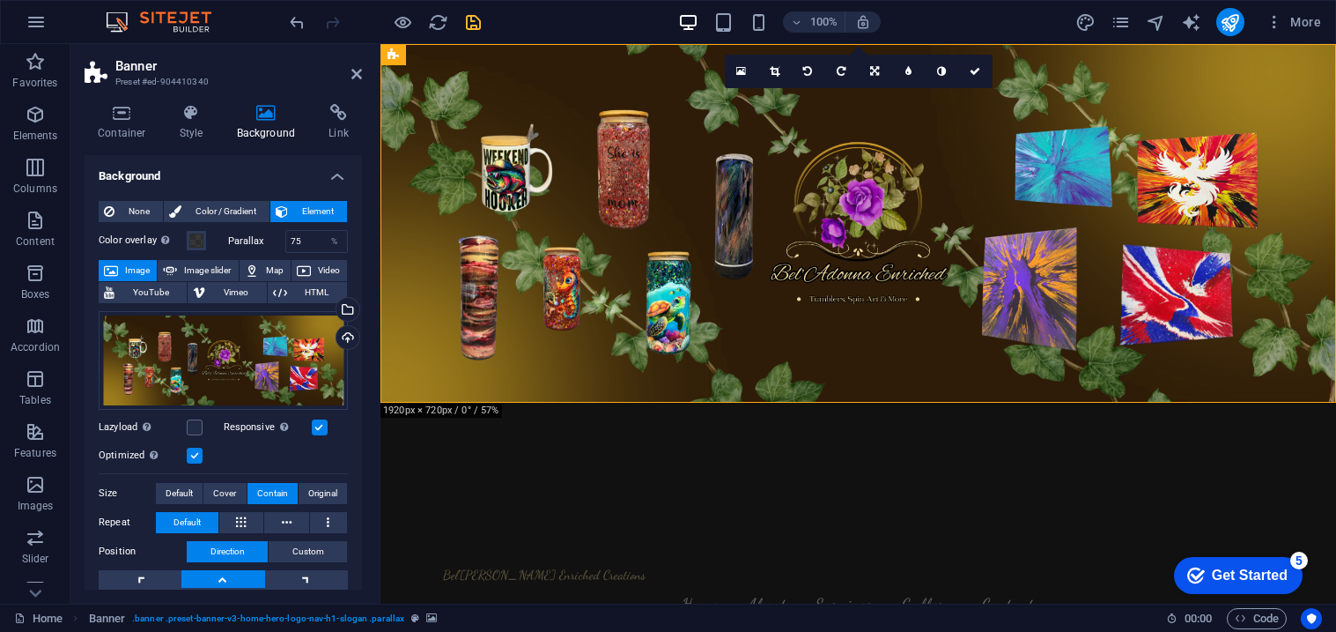
click at [498, 615] on div "Home Banner . banner .preset-banner-v3-home-hero-logo-nav-h1-slogan .parallax" at bounding box center [583, 618] width 1138 height 21
click at [401, 58] on div "Banner" at bounding box center [414, 54] width 67 height 21
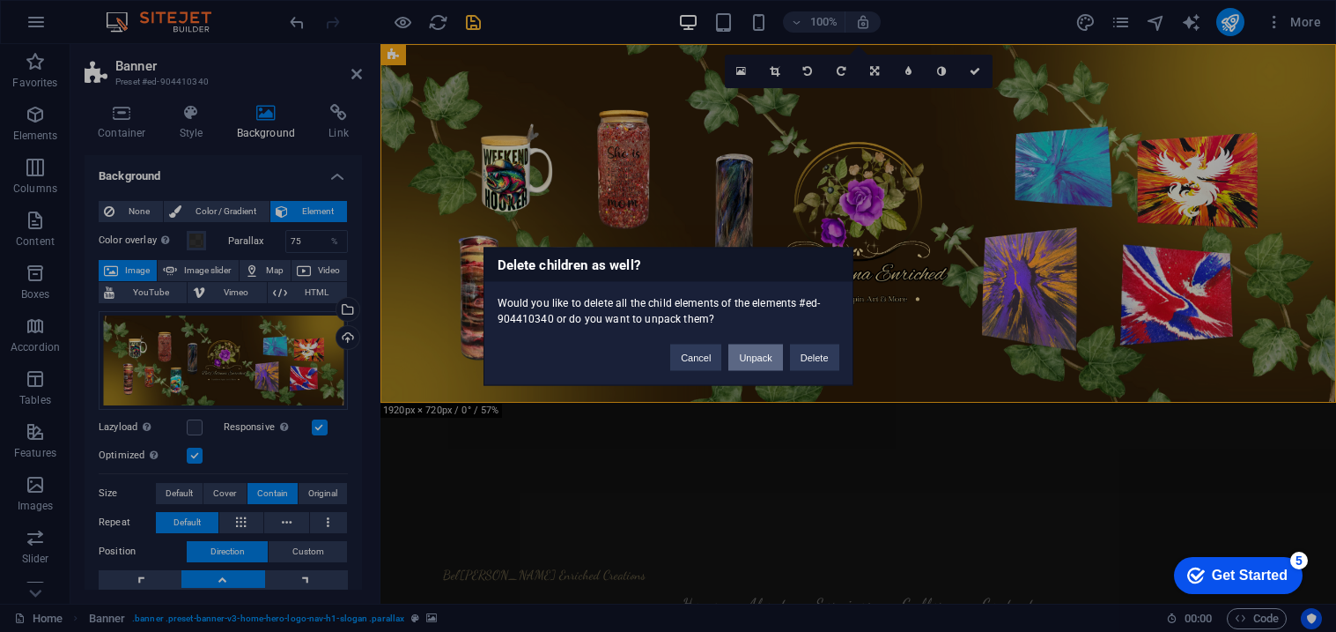
click at [777, 355] on button "Unpack" at bounding box center [755, 357] width 54 height 26
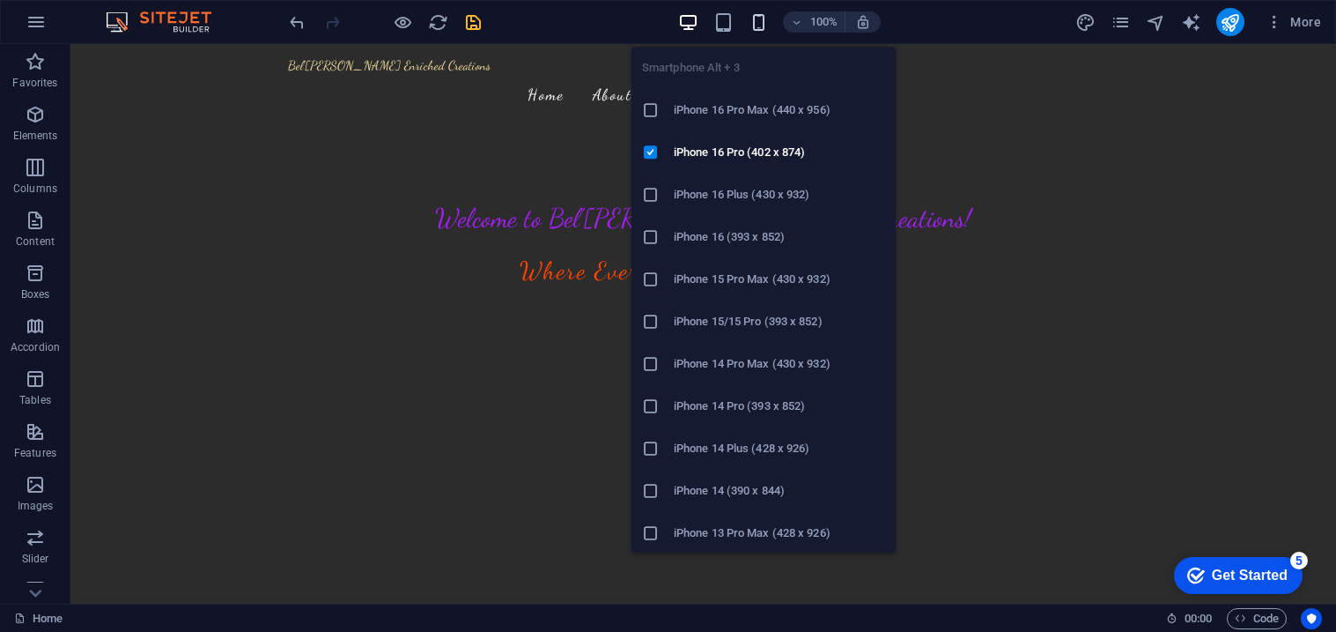
click at [758, 16] on icon "button" at bounding box center [759, 22] width 20 height 20
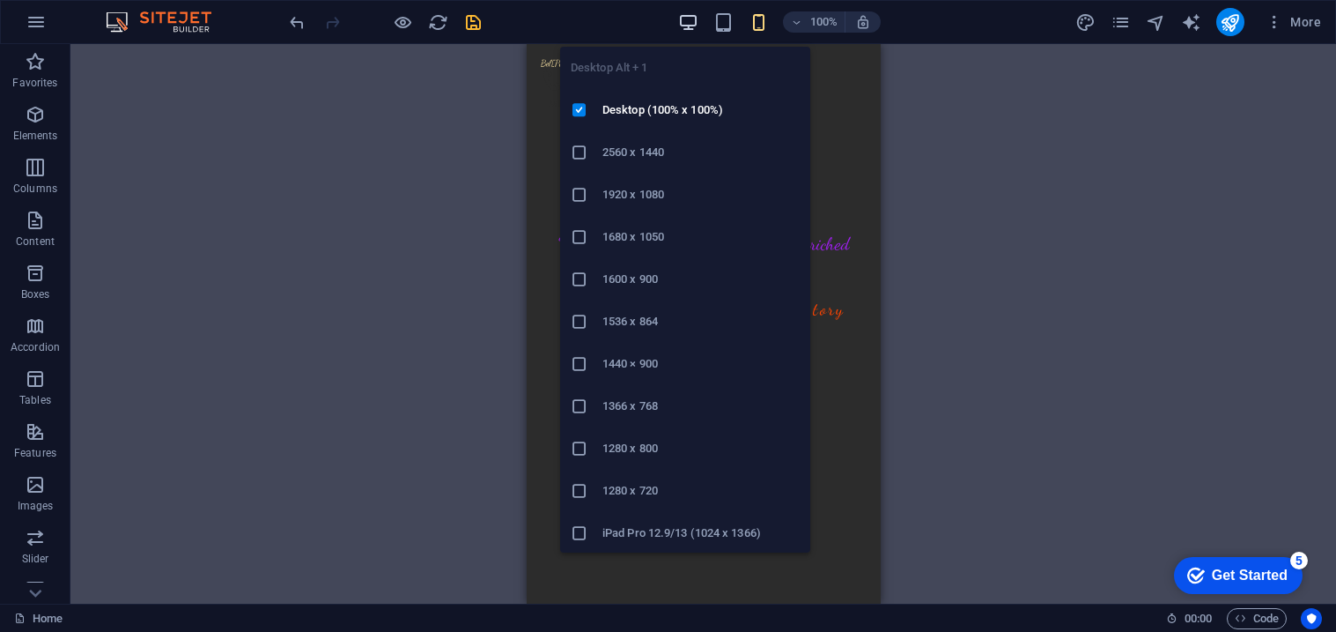
click at [691, 26] on icon "button" at bounding box center [688, 22] width 20 height 20
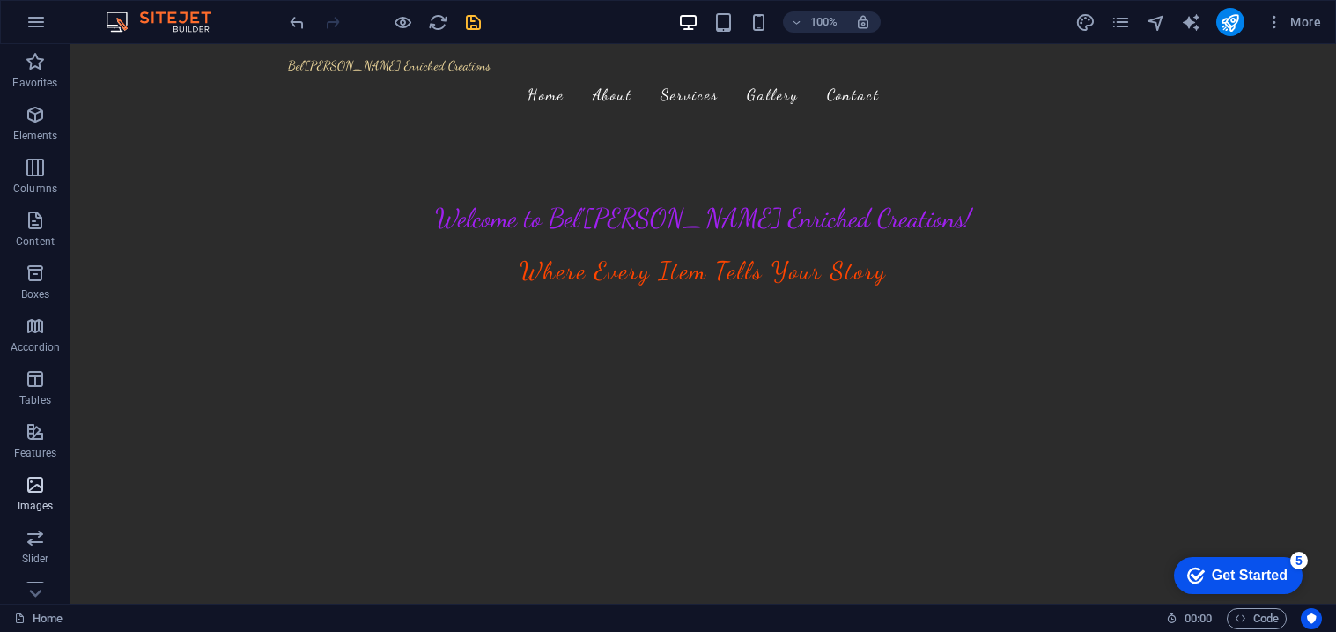
click at [33, 485] on icon "button" at bounding box center [35, 484] width 21 height 21
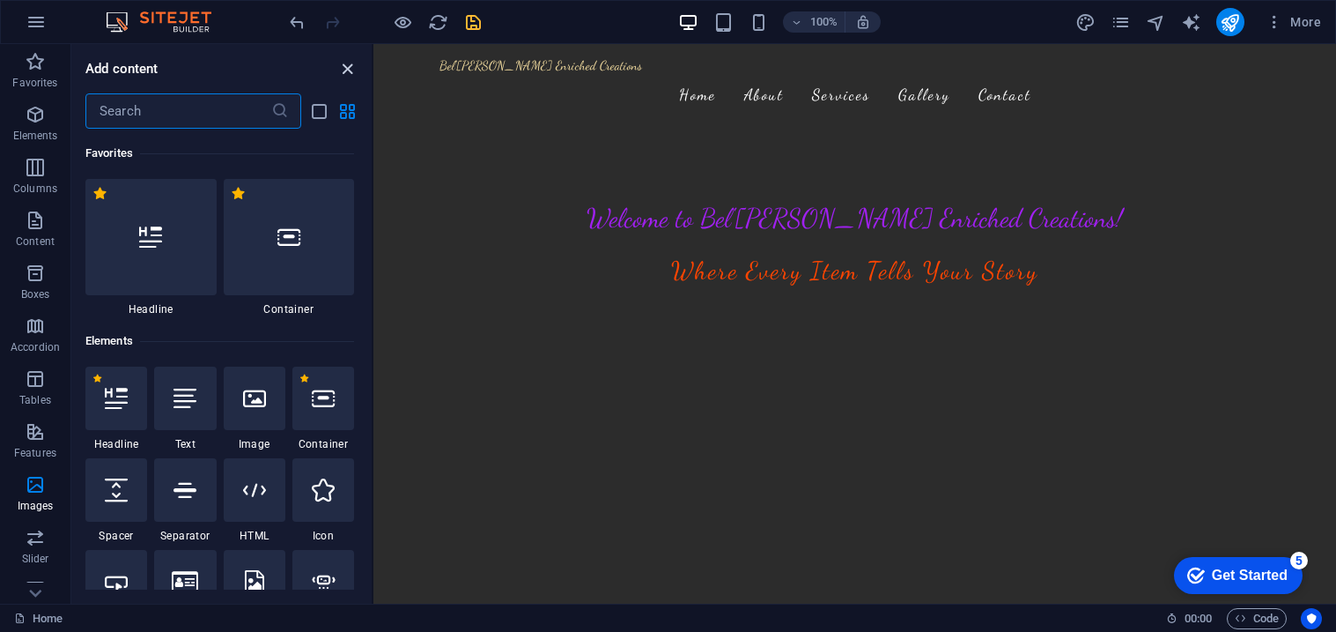
click at [349, 64] on icon "close panel" at bounding box center [347, 69] width 20 height 20
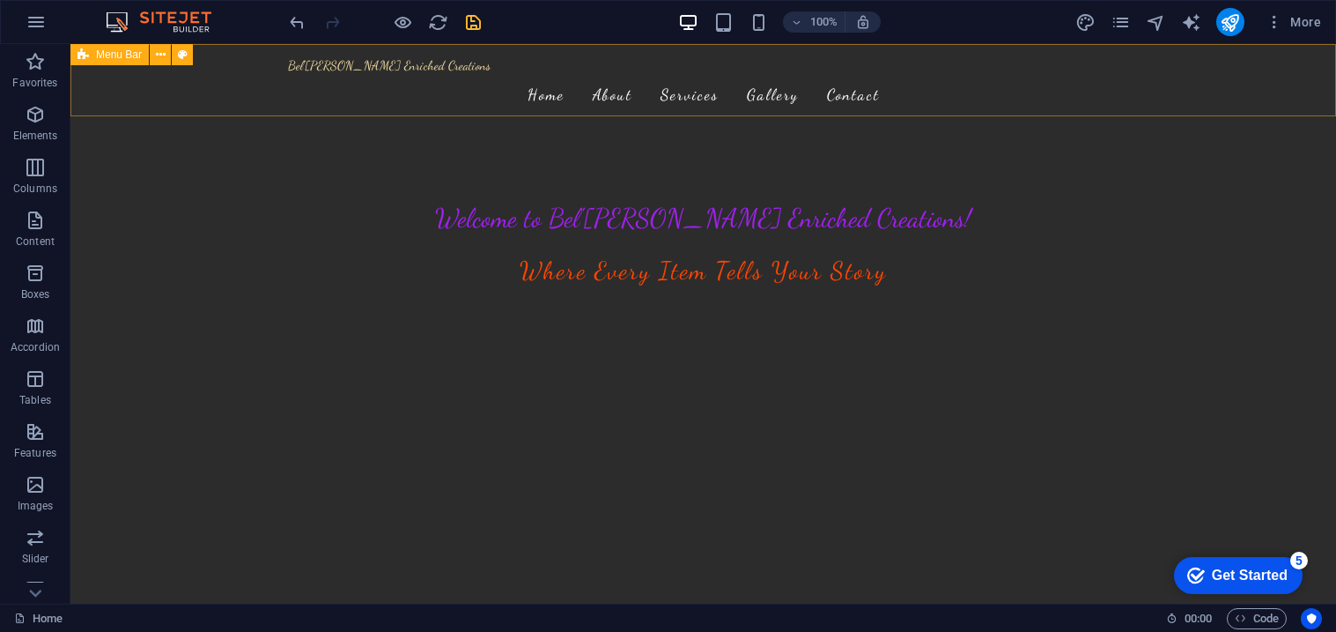
click at [78, 51] on icon at bounding box center [83, 54] width 11 height 21
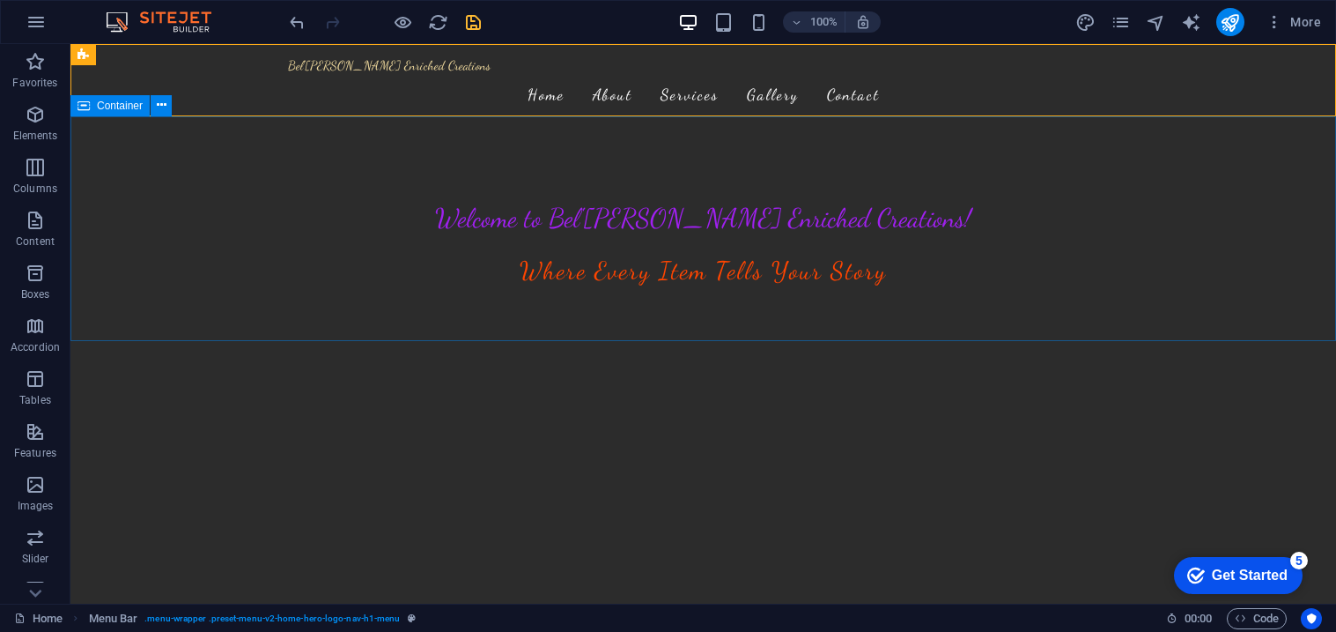
click at [94, 101] on div "Container" at bounding box center [109, 105] width 79 height 21
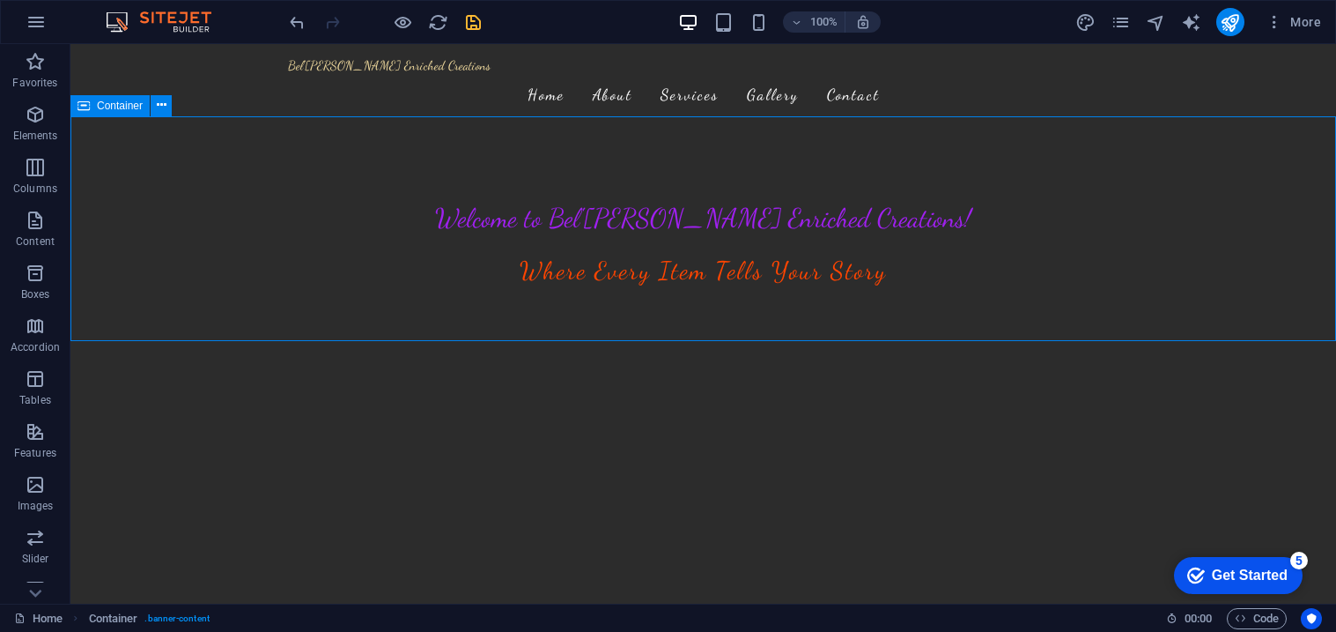
click at [94, 105] on div "Container" at bounding box center [109, 105] width 79 height 21
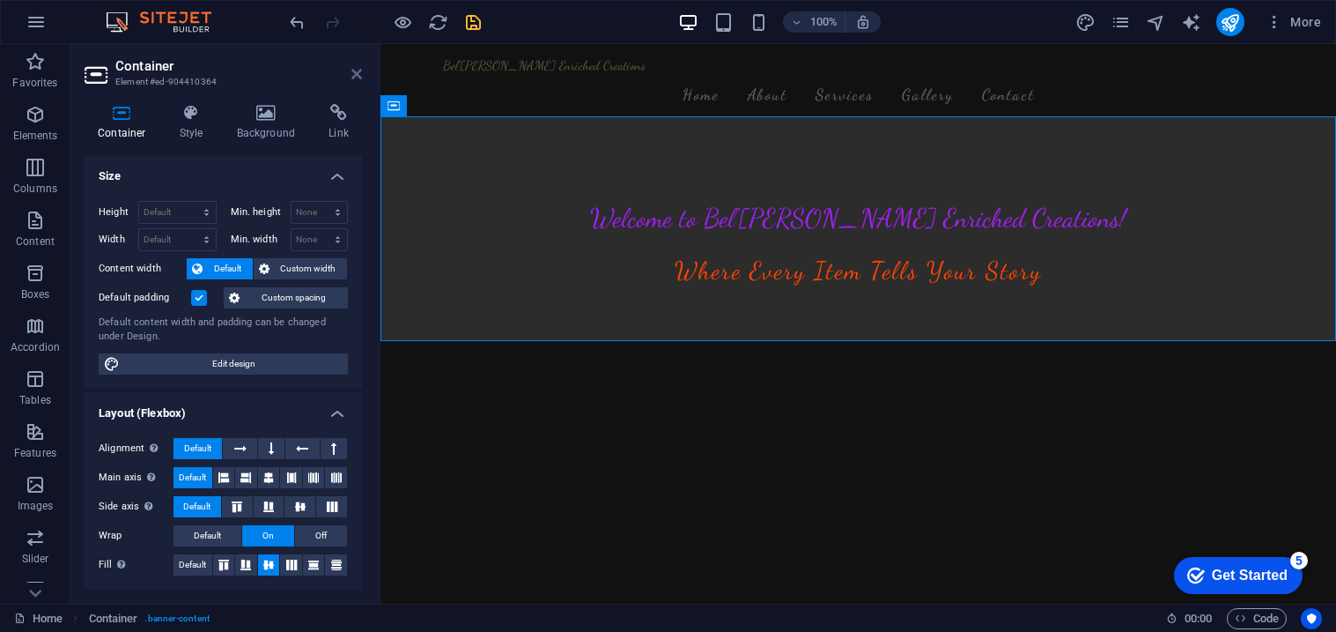
drag, startPoint x: 360, startPoint y: 69, endPoint x: 290, endPoint y: 26, distance: 82.6
click at [360, 69] on icon at bounding box center [356, 74] width 11 height 14
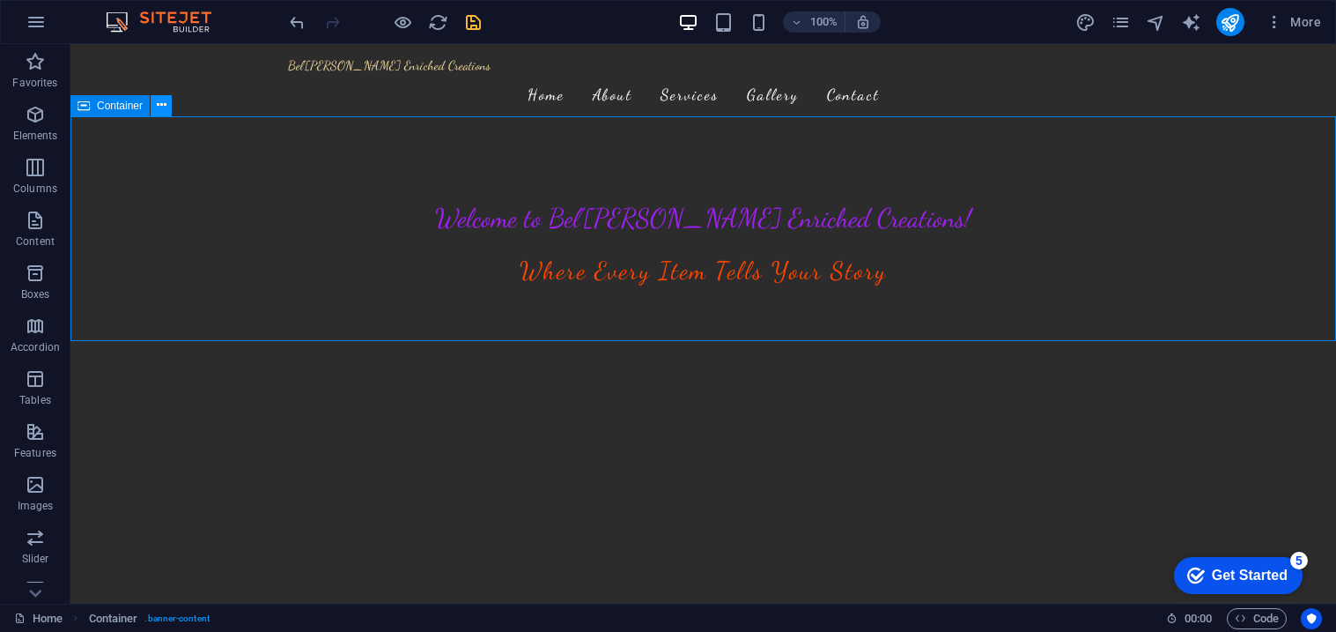
click at [157, 105] on icon at bounding box center [162, 105] width 10 height 18
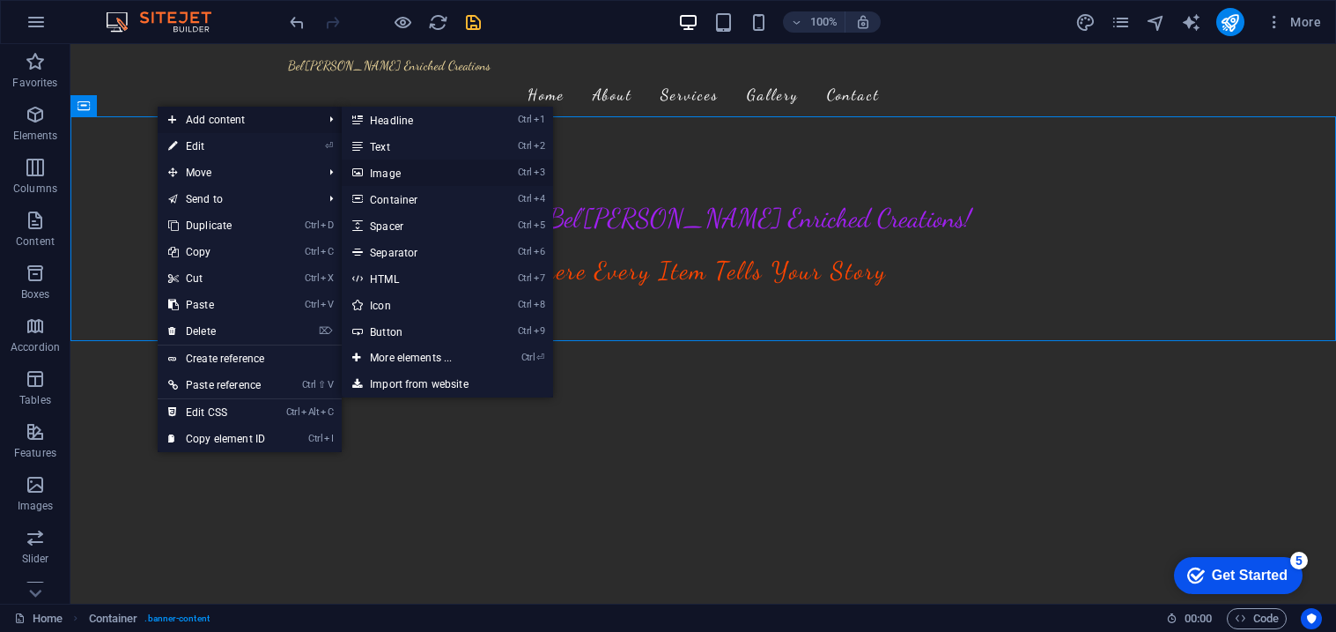
click at [395, 170] on link "Ctrl 3 Image" at bounding box center [414, 172] width 145 height 26
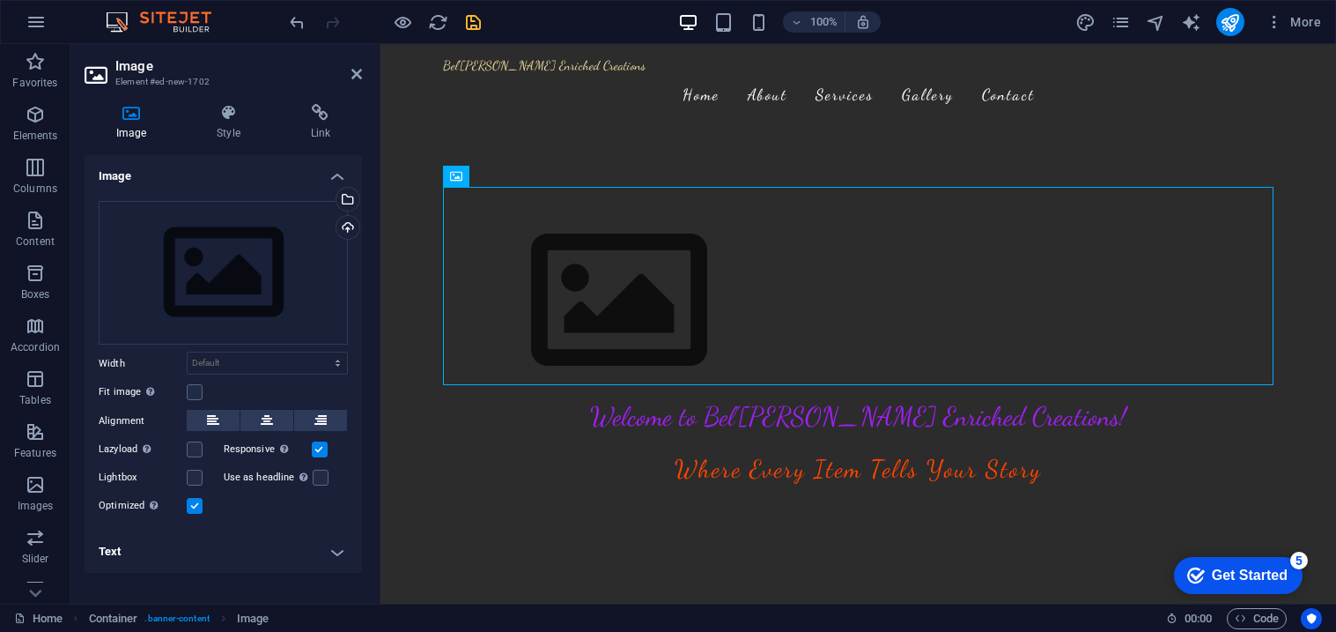
drag, startPoint x: 536, startPoint y: 258, endPoint x: 668, endPoint y: 285, distance: 134.1
click at [668, 285] on figure at bounding box center [859, 301] width 832 height 198
click at [344, 222] on div "Upload" at bounding box center [346, 229] width 26 height 26
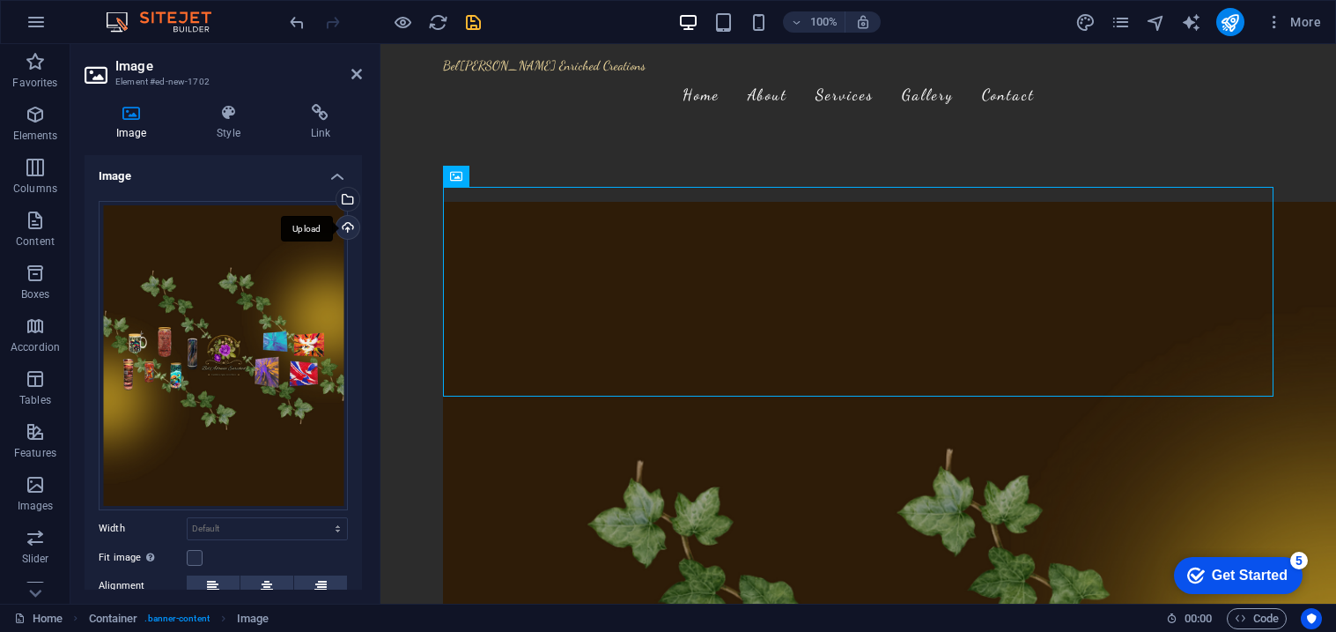
click at [351, 225] on div "Upload" at bounding box center [346, 229] width 26 height 26
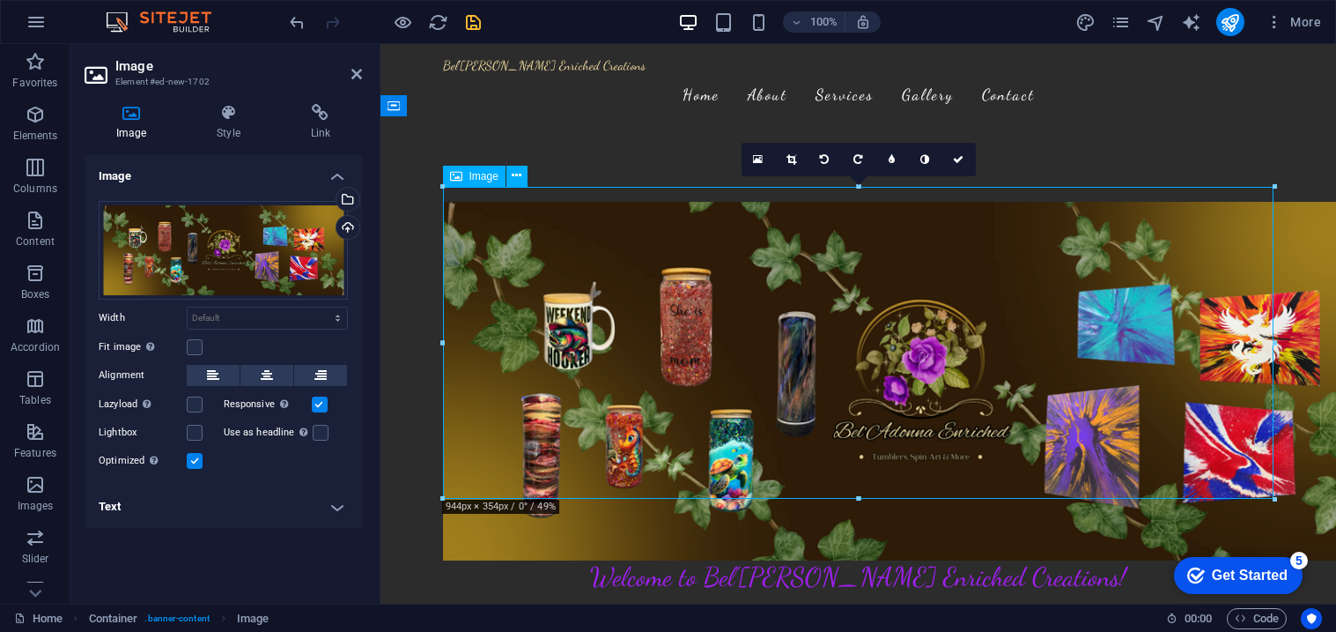
drag, startPoint x: 711, startPoint y: 269, endPoint x: 713, endPoint y: 248, distance: 21.2
click at [713, 248] on figure at bounding box center [859, 381] width 832 height 359
click at [321, 431] on label at bounding box center [321, 433] width 16 height 16
click at [0, 0] on input "Use as headline The image will be wrapped in an H1 headline tag. Useful for giv…" at bounding box center [0, 0] width 0 height 0
click at [318, 438] on label at bounding box center [321, 433] width 16 height 16
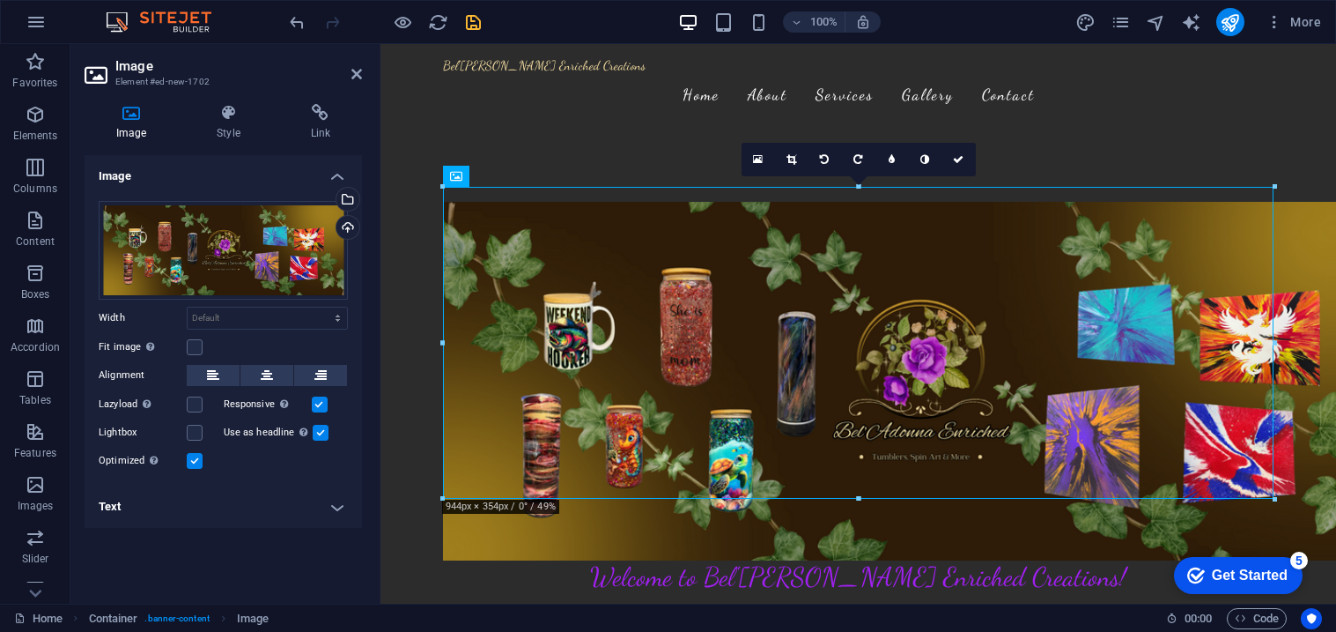
click at [0, 0] on input "Use as headline The image will be wrapped in an H1 headline tag. Useful for giv…" at bounding box center [0, 0] width 0 height 0
click at [336, 512] on h4 "Text" at bounding box center [223, 506] width 277 height 42
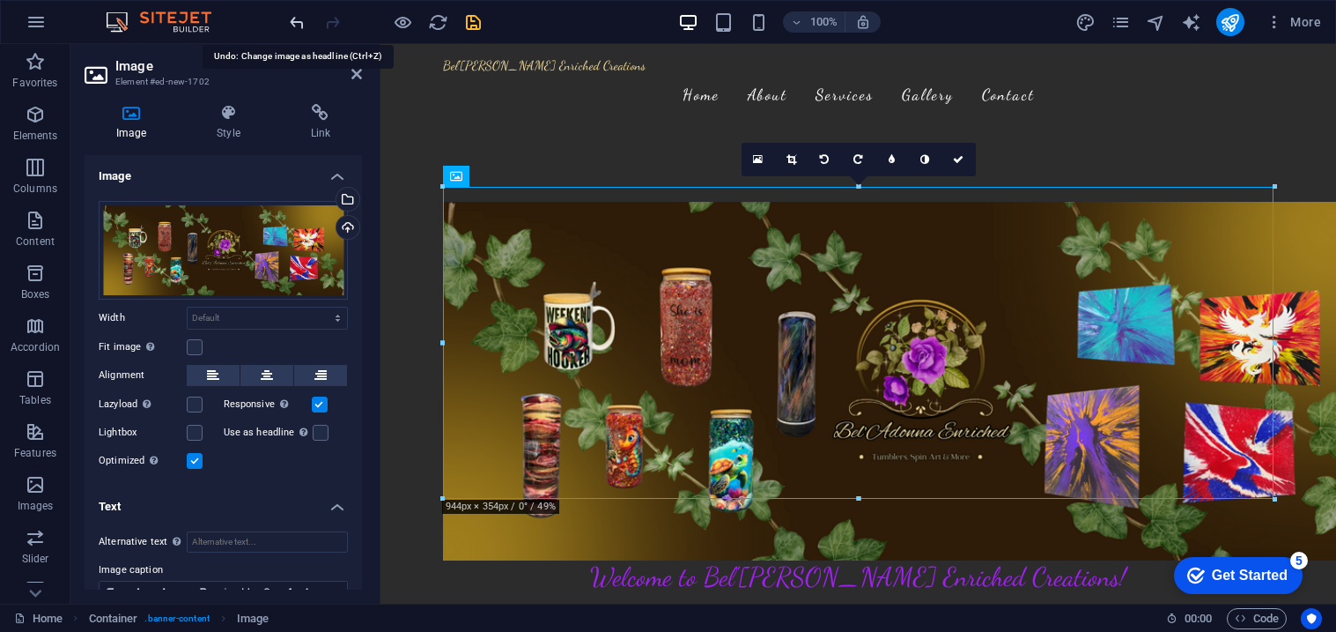
click at [288, 18] on icon "undo" at bounding box center [297, 22] width 20 height 20
click at [289, 18] on icon "undo" at bounding box center [297, 22] width 20 height 20
click at [292, 16] on icon "undo" at bounding box center [297, 22] width 20 height 20
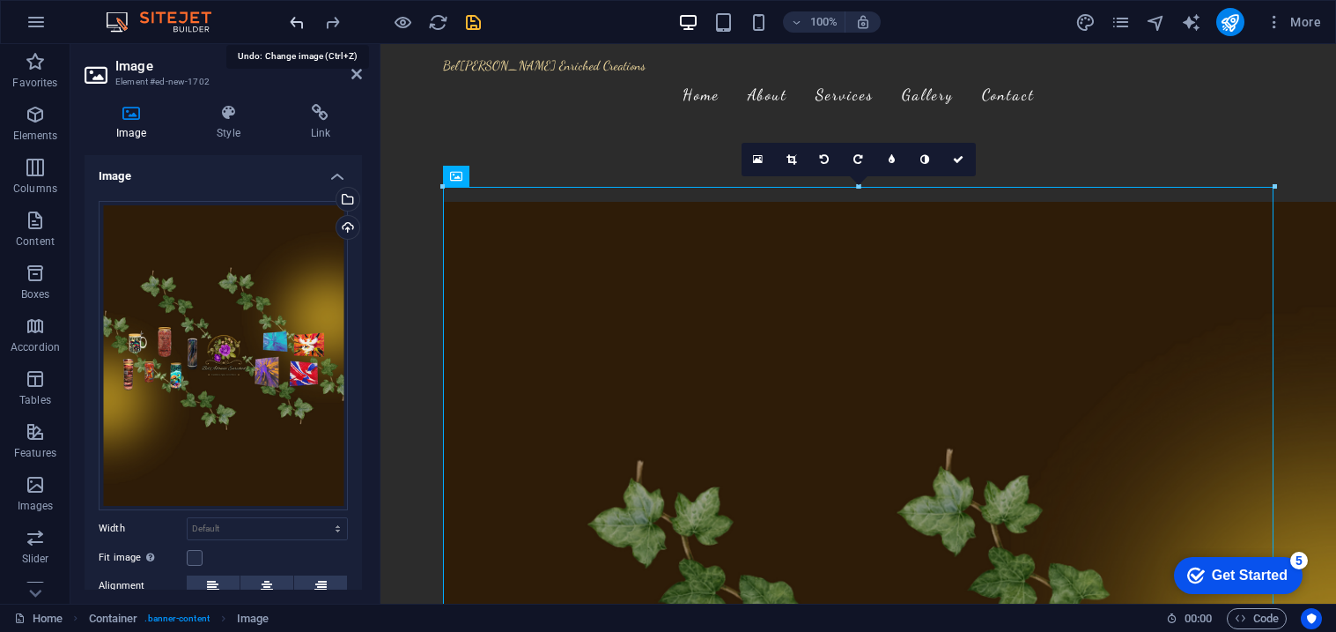
click at [296, 14] on icon "undo" at bounding box center [297, 22] width 20 height 20
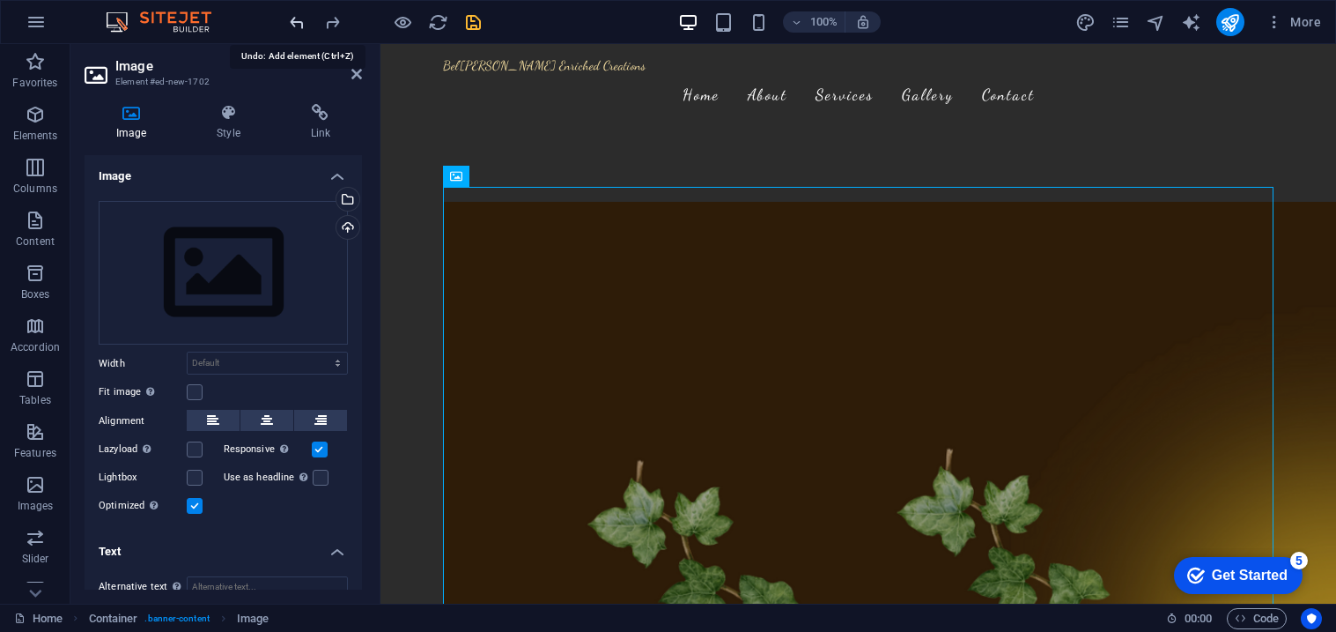
click at [296, 14] on icon "undo" at bounding box center [297, 22] width 20 height 20
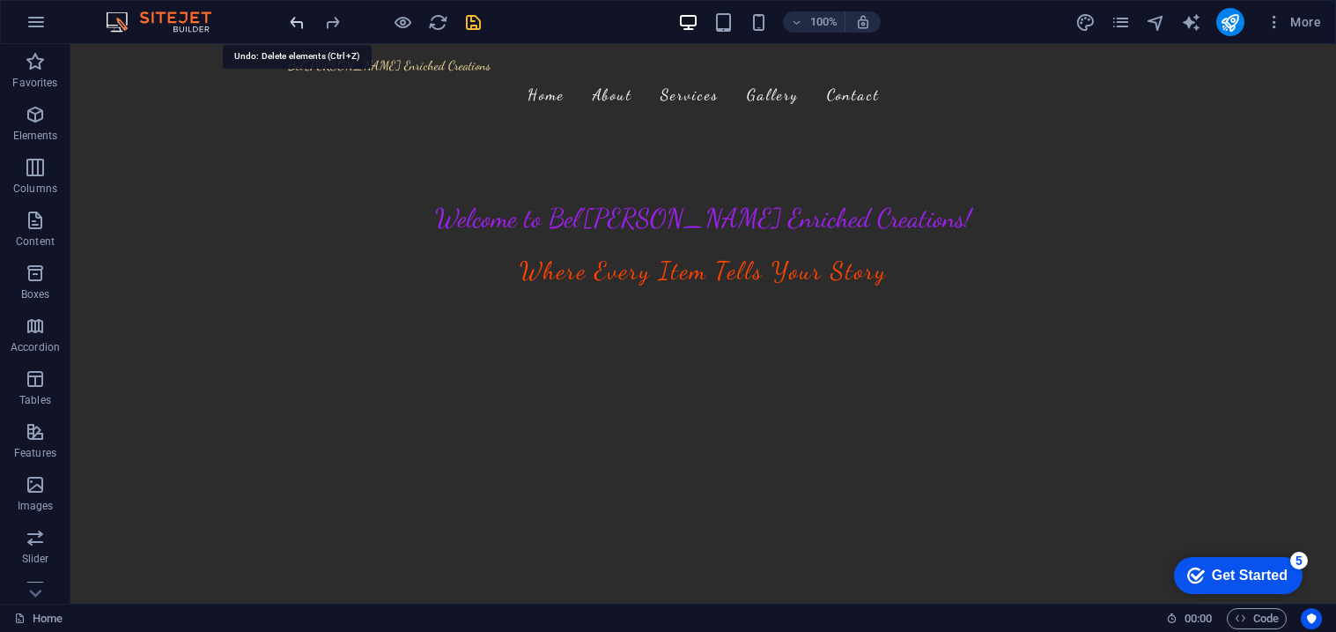
click at [296, 14] on icon "undo" at bounding box center [297, 22] width 20 height 20
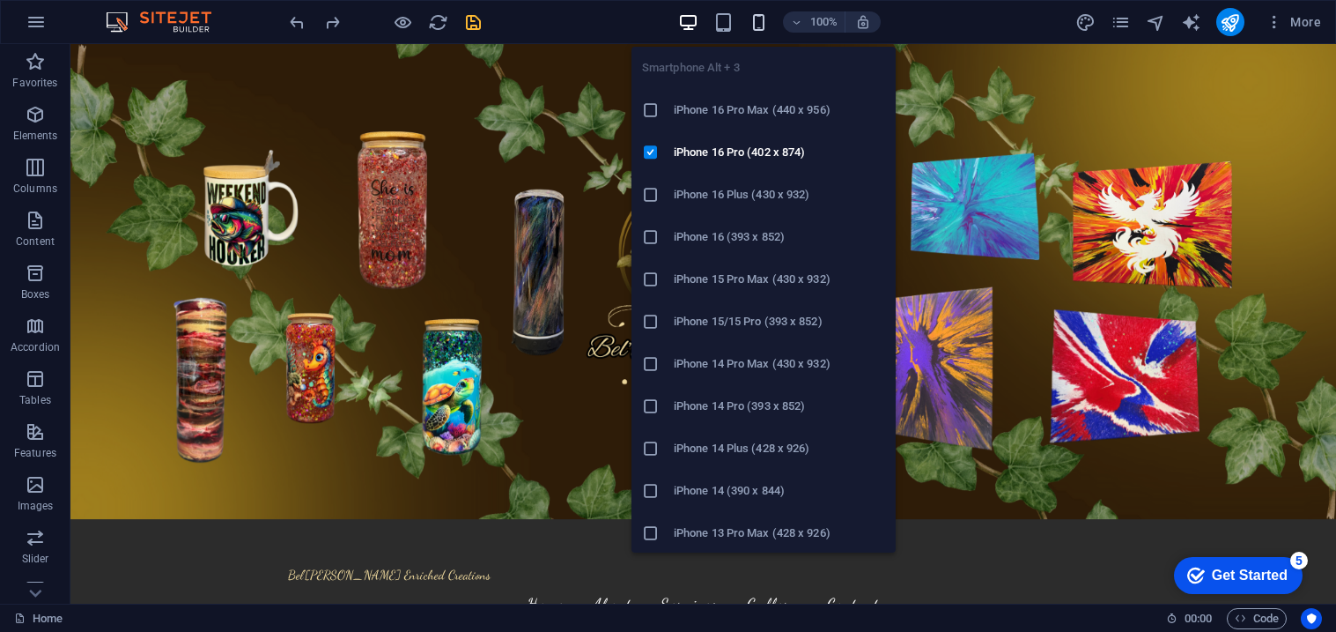
click at [751, 19] on icon "button" at bounding box center [759, 22] width 20 height 20
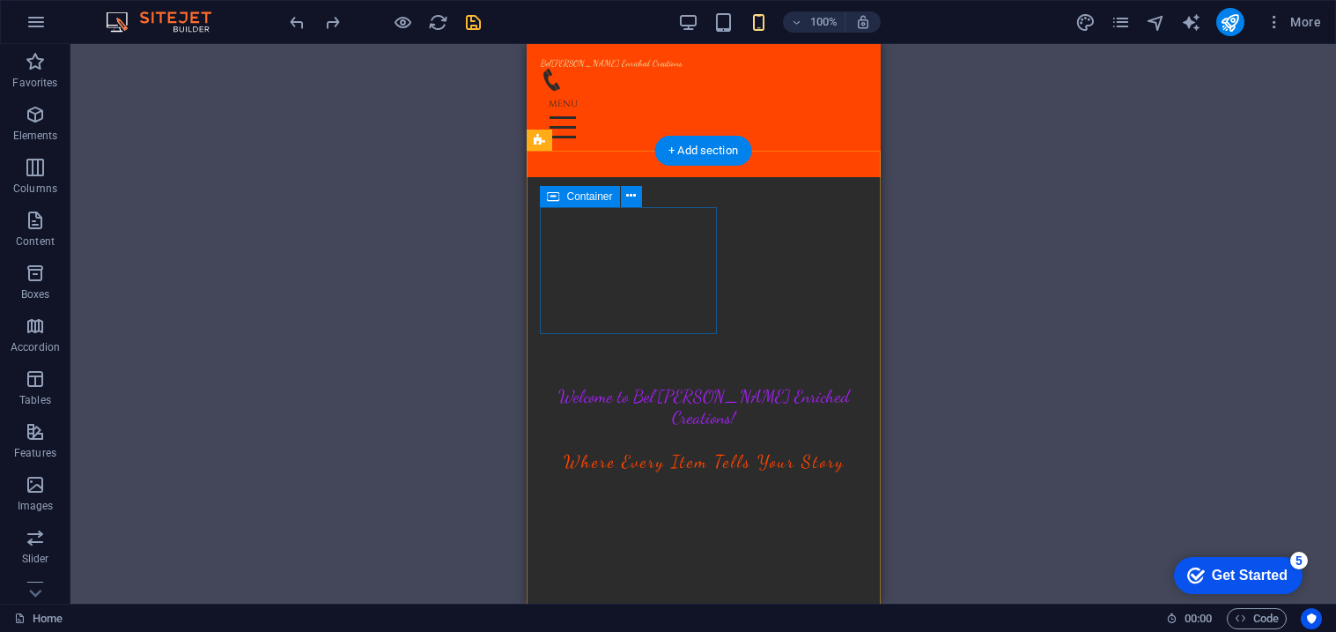
scroll to position [174, 0]
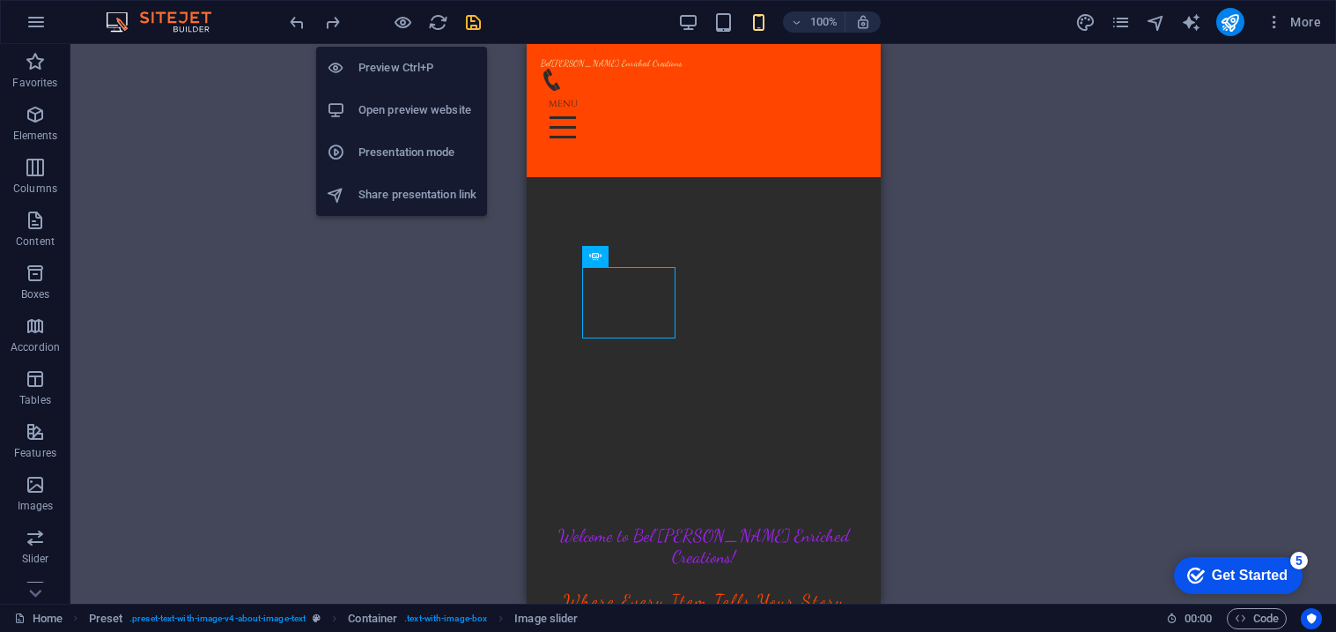
click at [393, 185] on h6 "Share presentation link" at bounding box center [418, 194] width 118 height 21
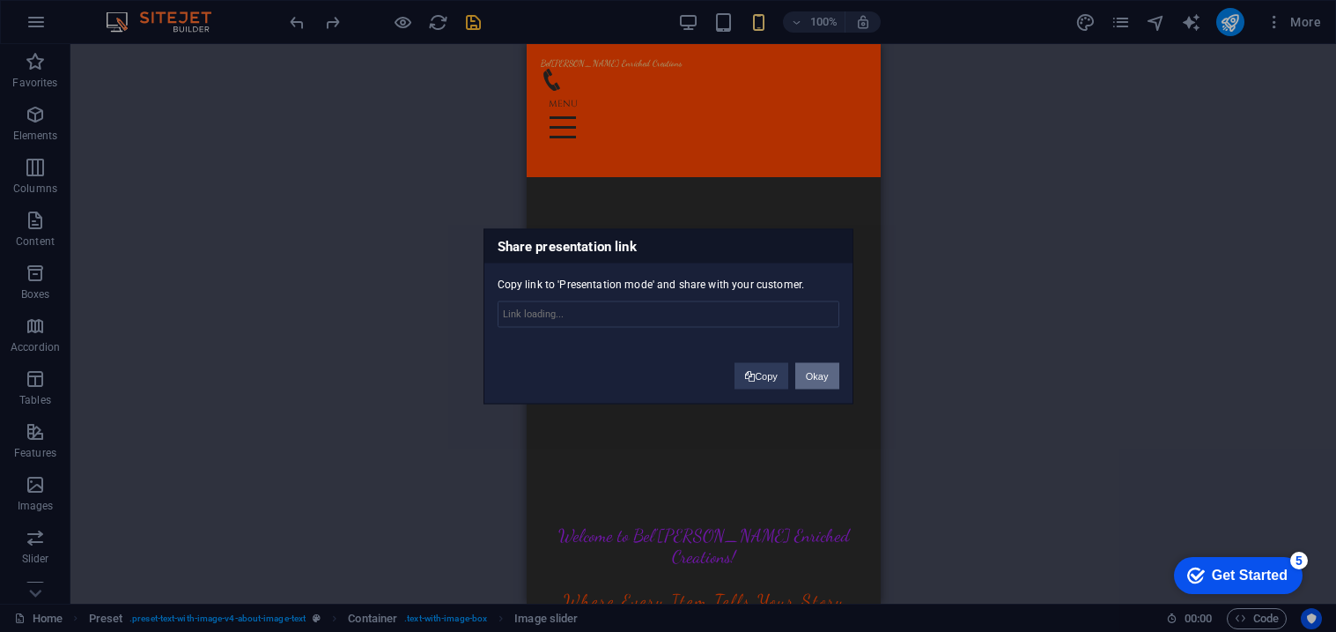
type input "[URL][DOMAIN_NAME]"
click at [639, 320] on input "[URL][DOMAIN_NAME]" at bounding box center [669, 313] width 342 height 26
drag, startPoint x: 804, startPoint y: 374, endPoint x: 277, endPoint y: 327, distance: 528.9
click at [804, 374] on button "Okay" at bounding box center [817, 375] width 44 height 26
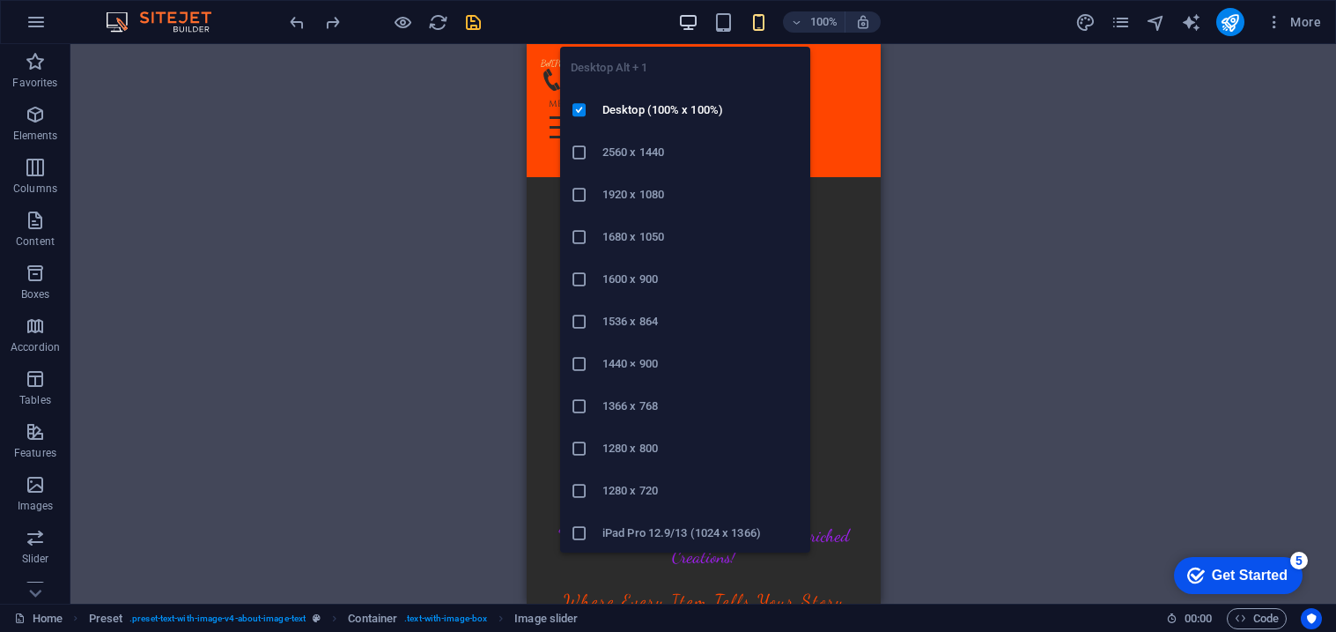
click at [683, 18] on icon "button" at bounding box center [688, 22] width 20 height 20
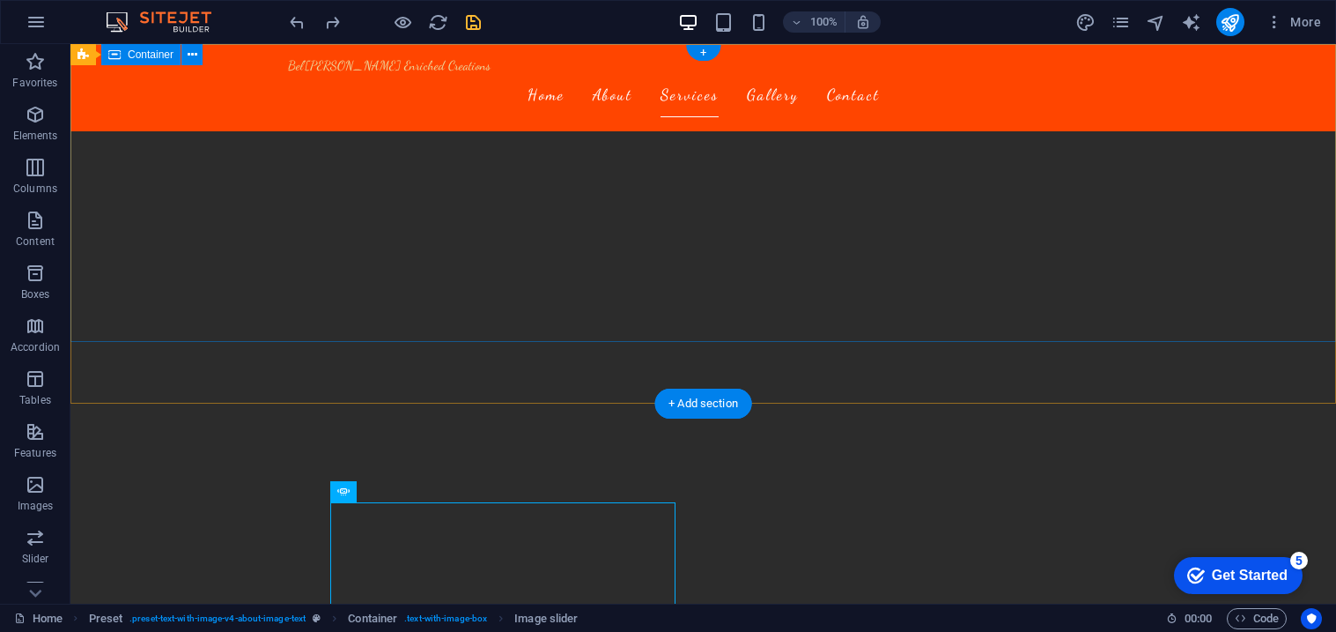
scroll to position [0, 0]
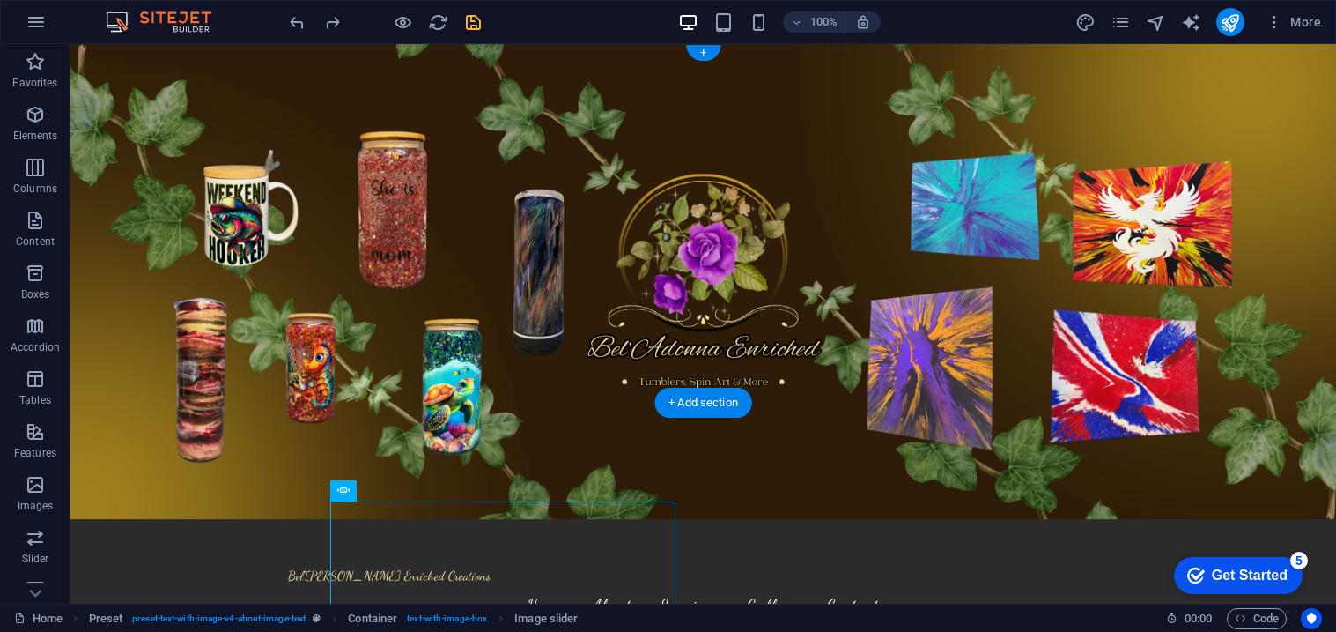
click at [138, 374] on figure at bounding box center [703, 323] width 1266 height 559
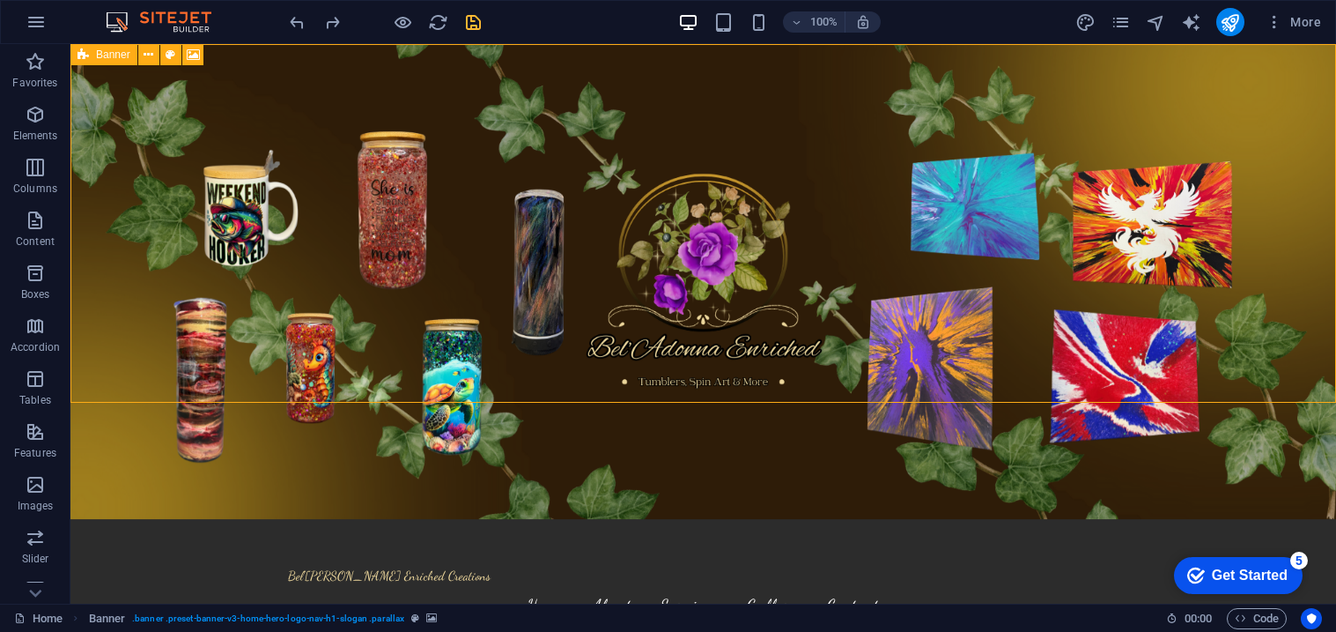
click at [100, 54] on span "Banner" at bounding box center [113, 54] width 34 height 11
